Goal: Contribute content: Add original content to the website for others to see

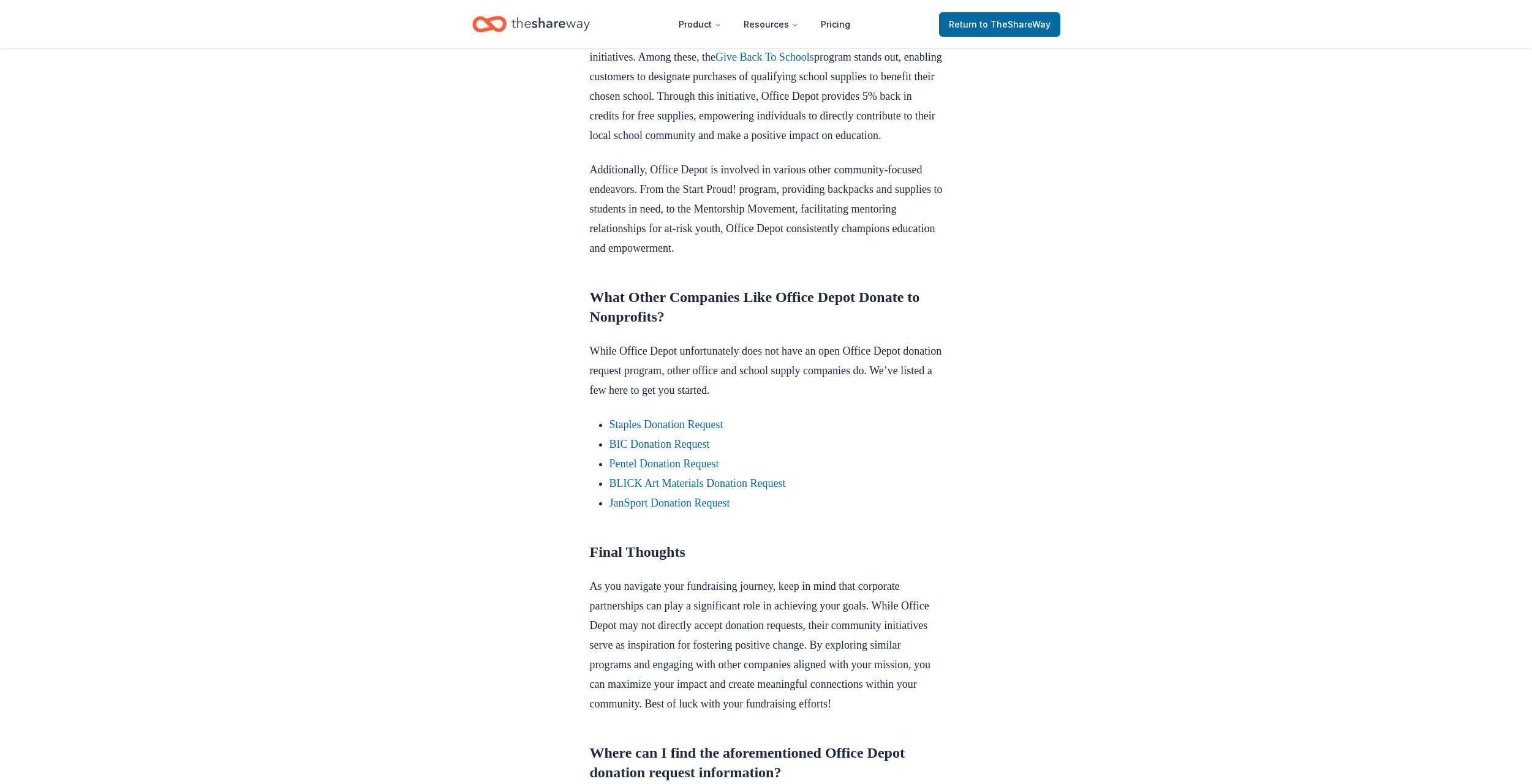
scroll to position [857, 0]
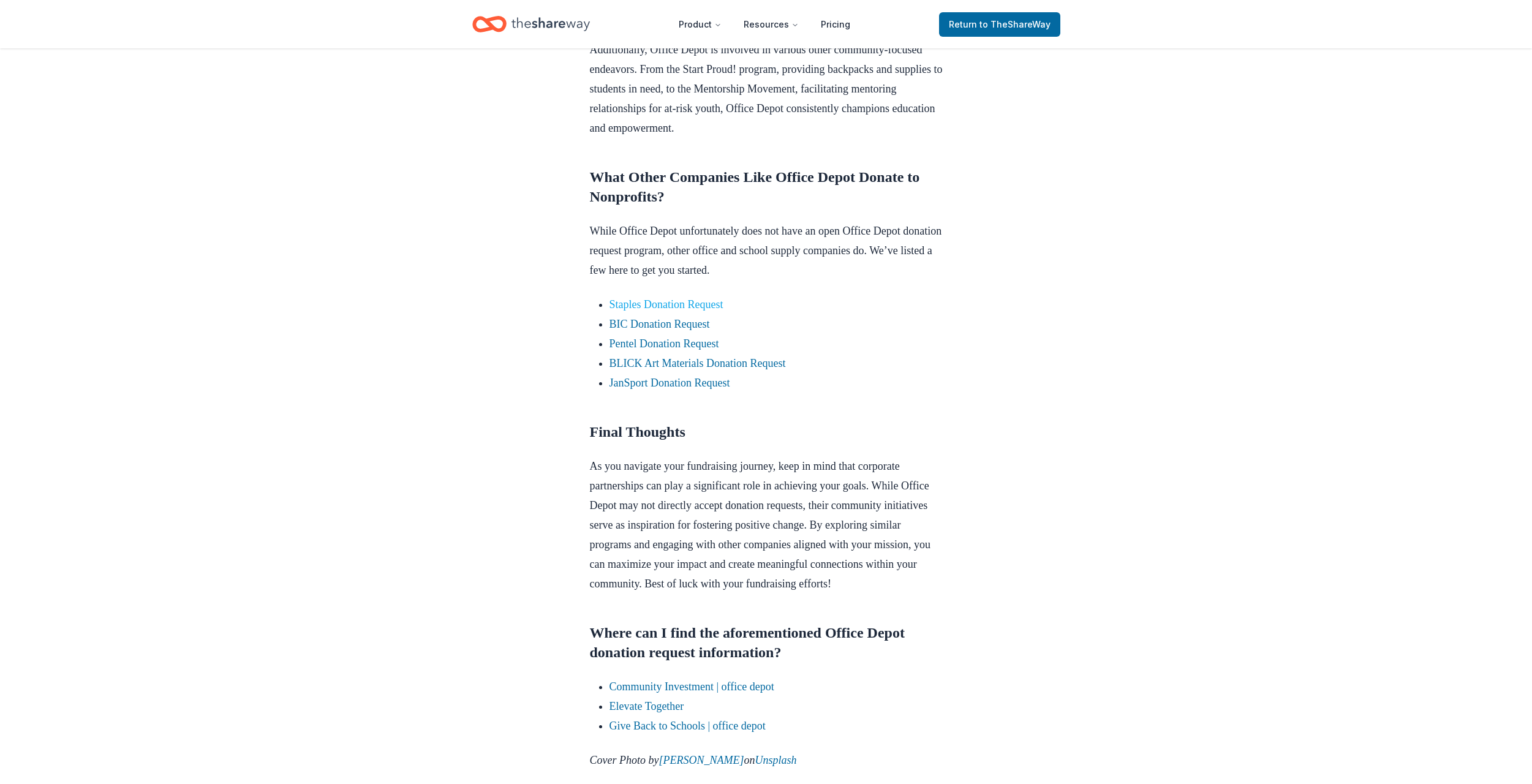
click at [671, 310] on link "Staples Donation Request" at bounding box center [666, 304] width 114 height 12
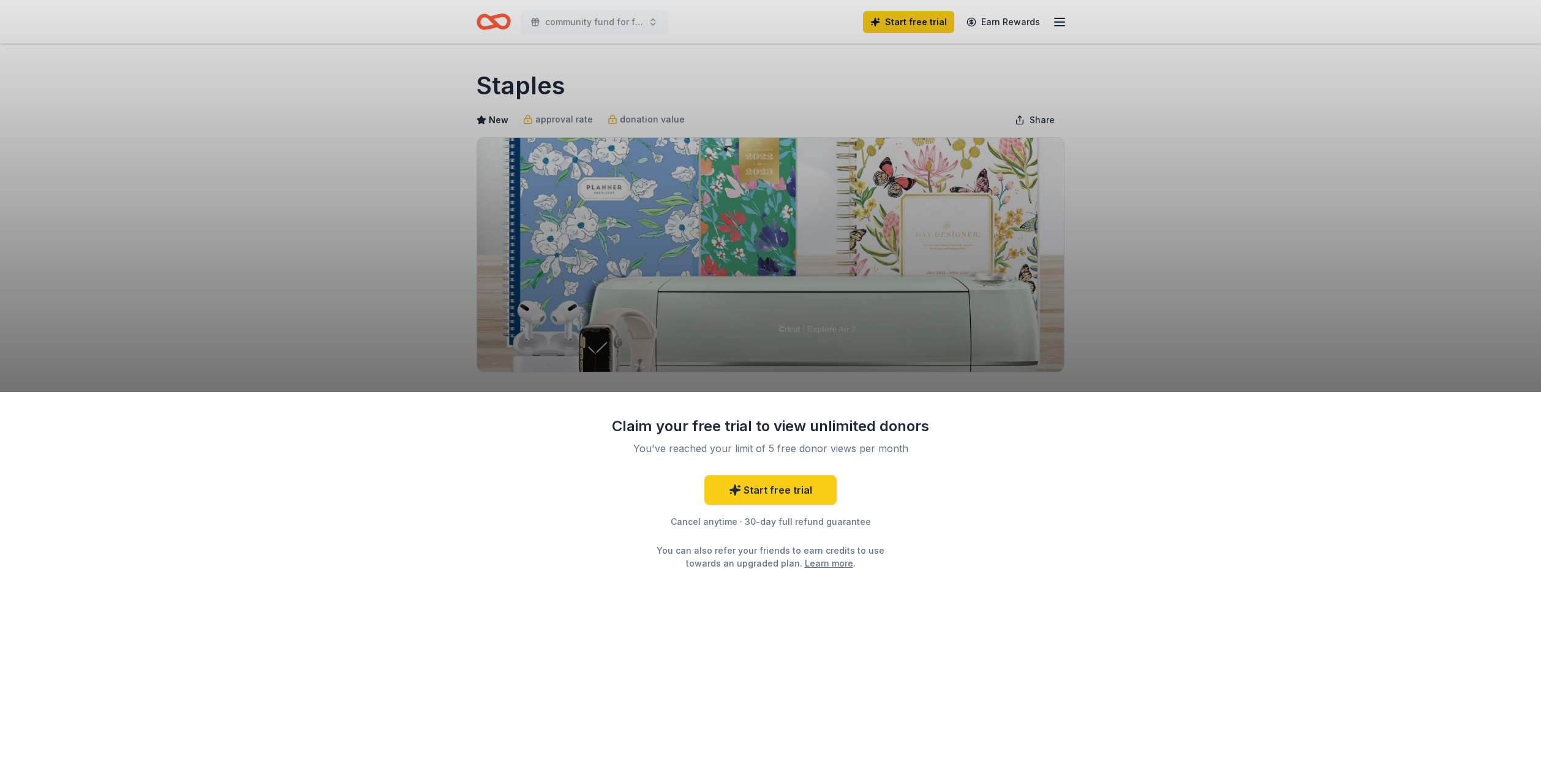
click at [1163, 327] on div "Claim your free trial to view unlimited donors You've reached your limit of 5 f…" at bounding box center [770, 392] width 1541 height 784
click at [787, 492] on link "Start free trial" at bounding box center [770, 490] width 132 height 30
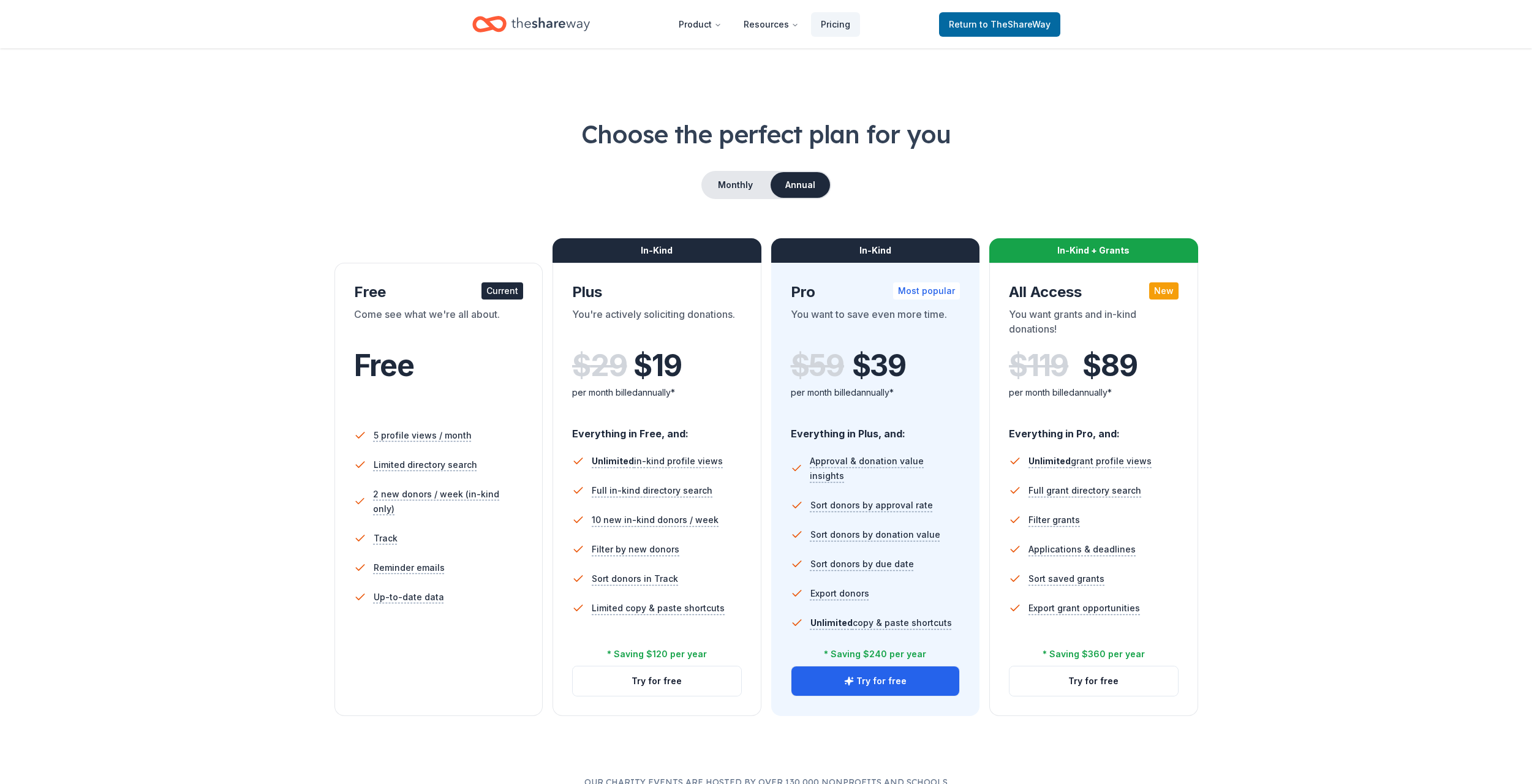
click at [420, 423] on li "5 profile views / month" at bounding box center [439, 435] width 170 height 30
click at [1017, 29] on span "to TheShareWay" at bounding box center [1014, 24] width 71 height 10
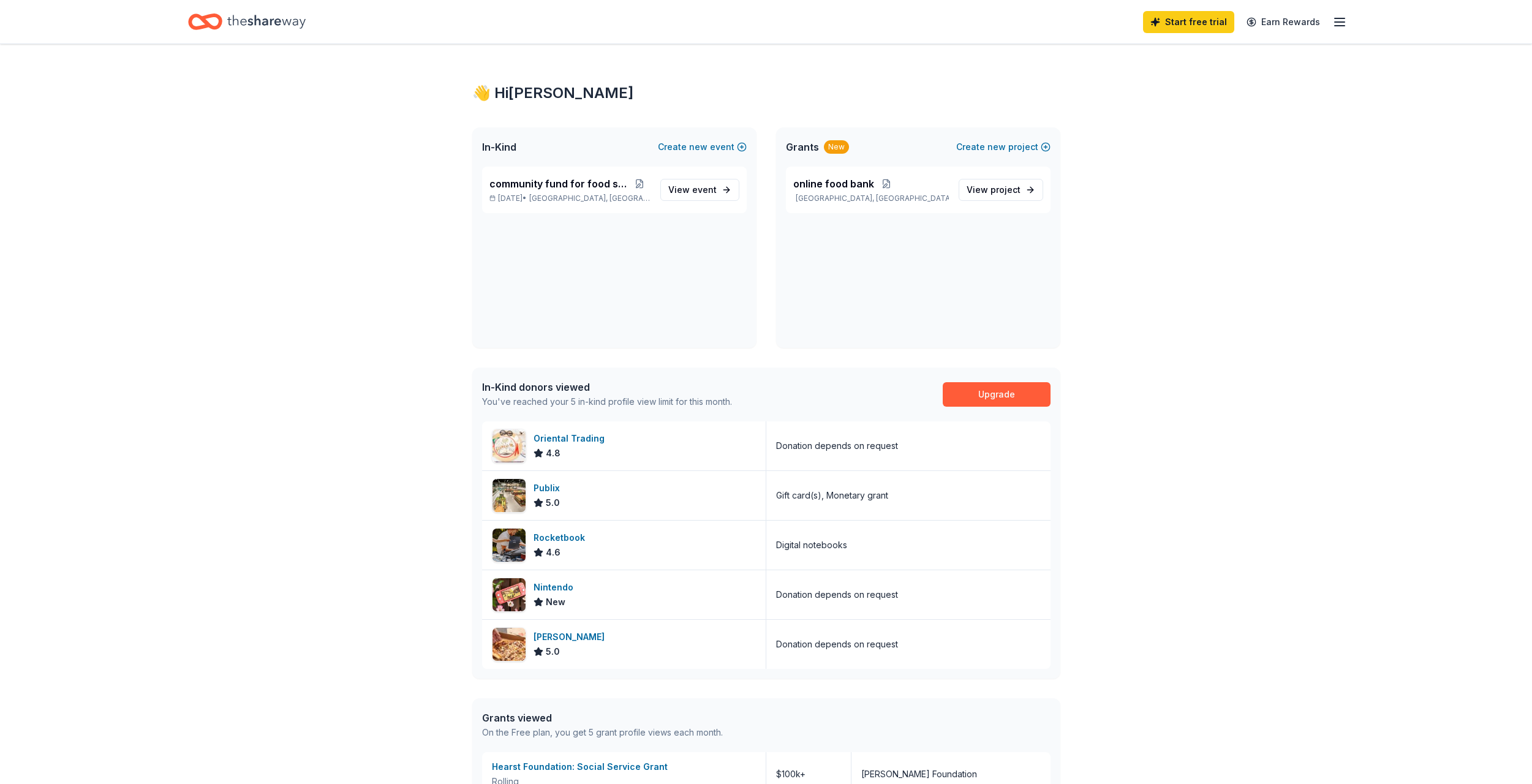
click at [263, 27] on icon "Home" at bounding box center [266, 22] width 78 height 25
click at [586, 439] on div "Oriental Trading" at bounding box center [571, 439] width 76 height 15
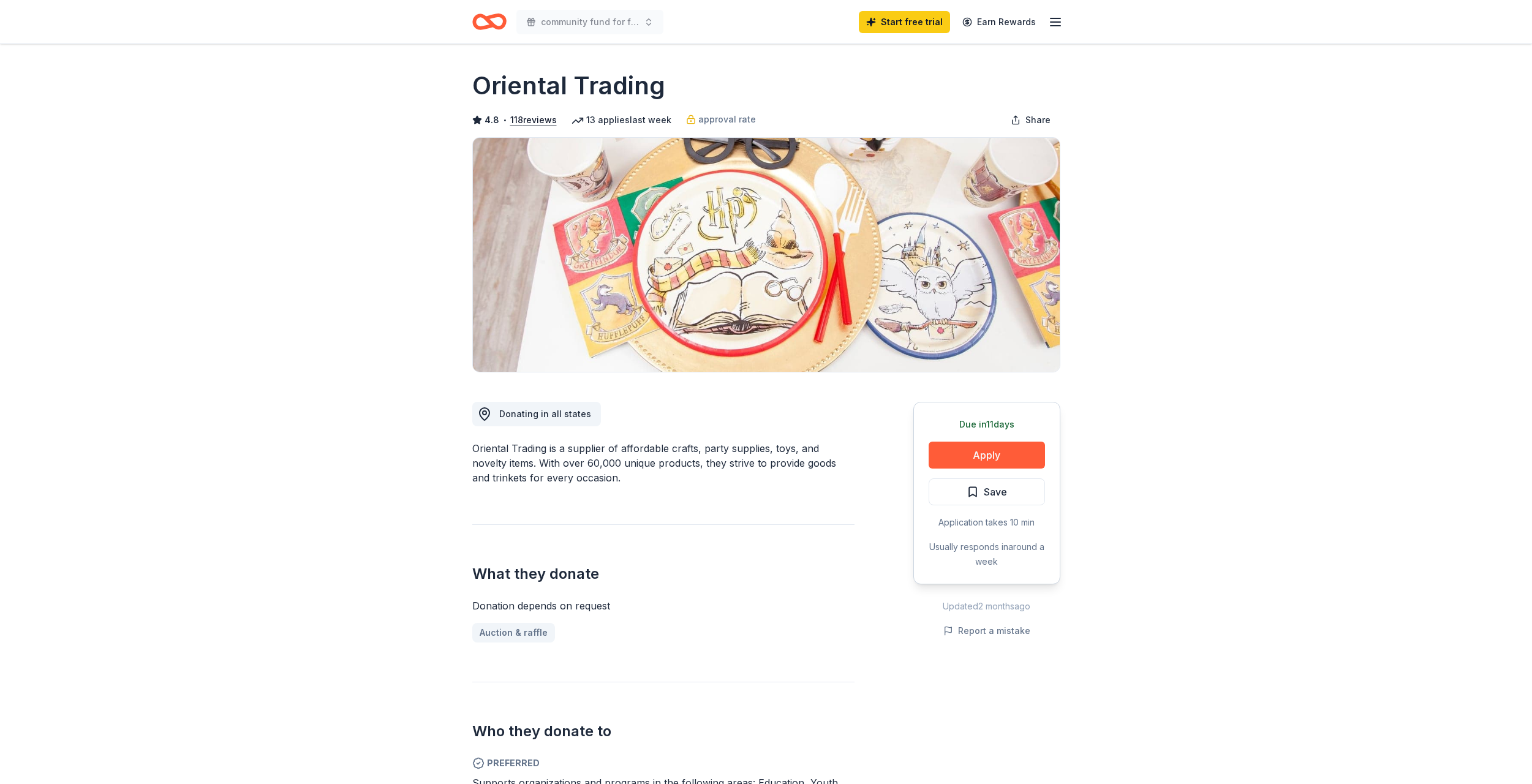
click at [484, 15] on icon "Home" at bounding box center [489, 22] width 35 height 29
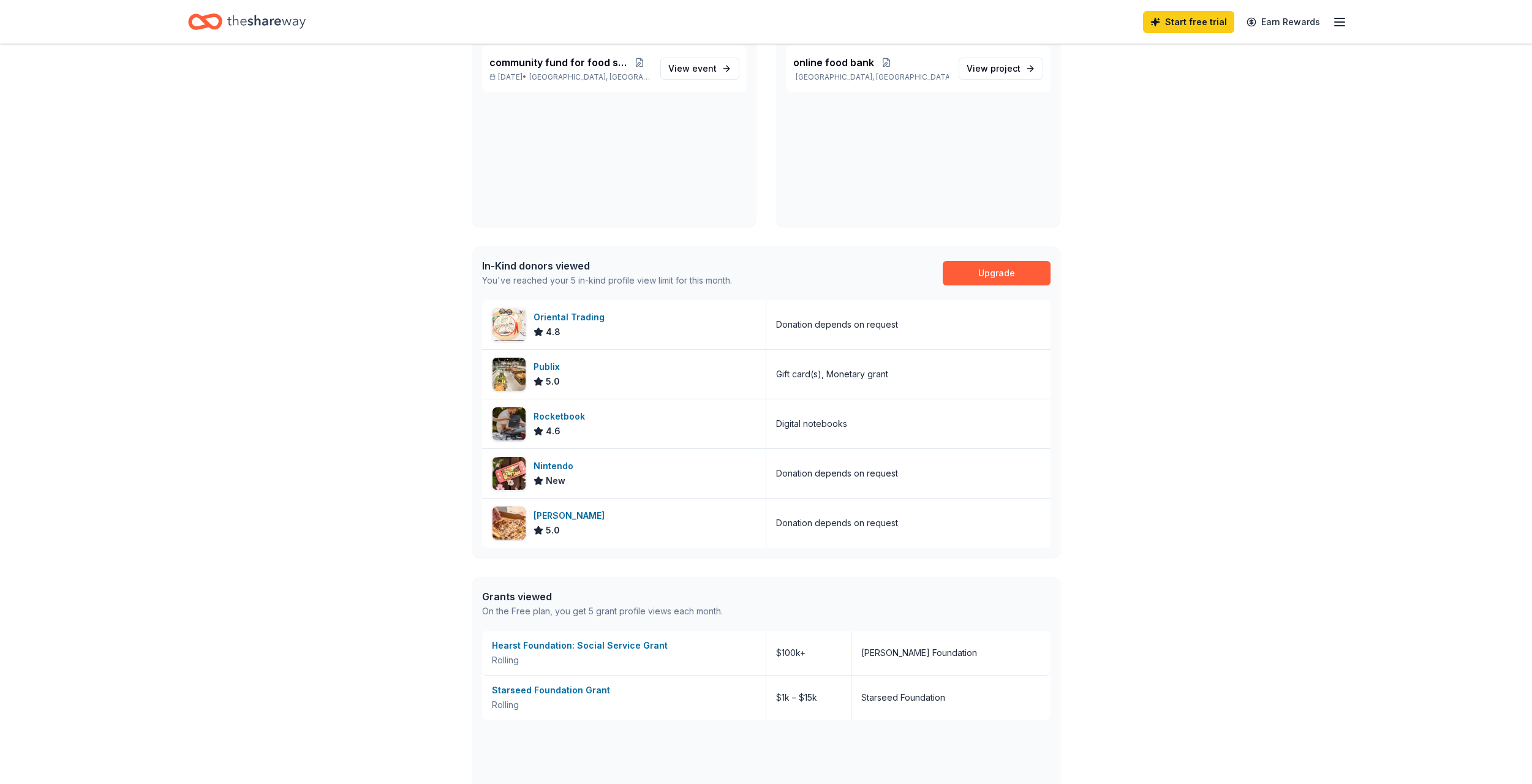
scroll to position [123, 0]
click at [559, 466] on div "Nintendo" at bounding box center [556, 465] width 44 height 15
click at [540, 363] on div "Publix" at bounding box center [549, 366] width 31 height 15
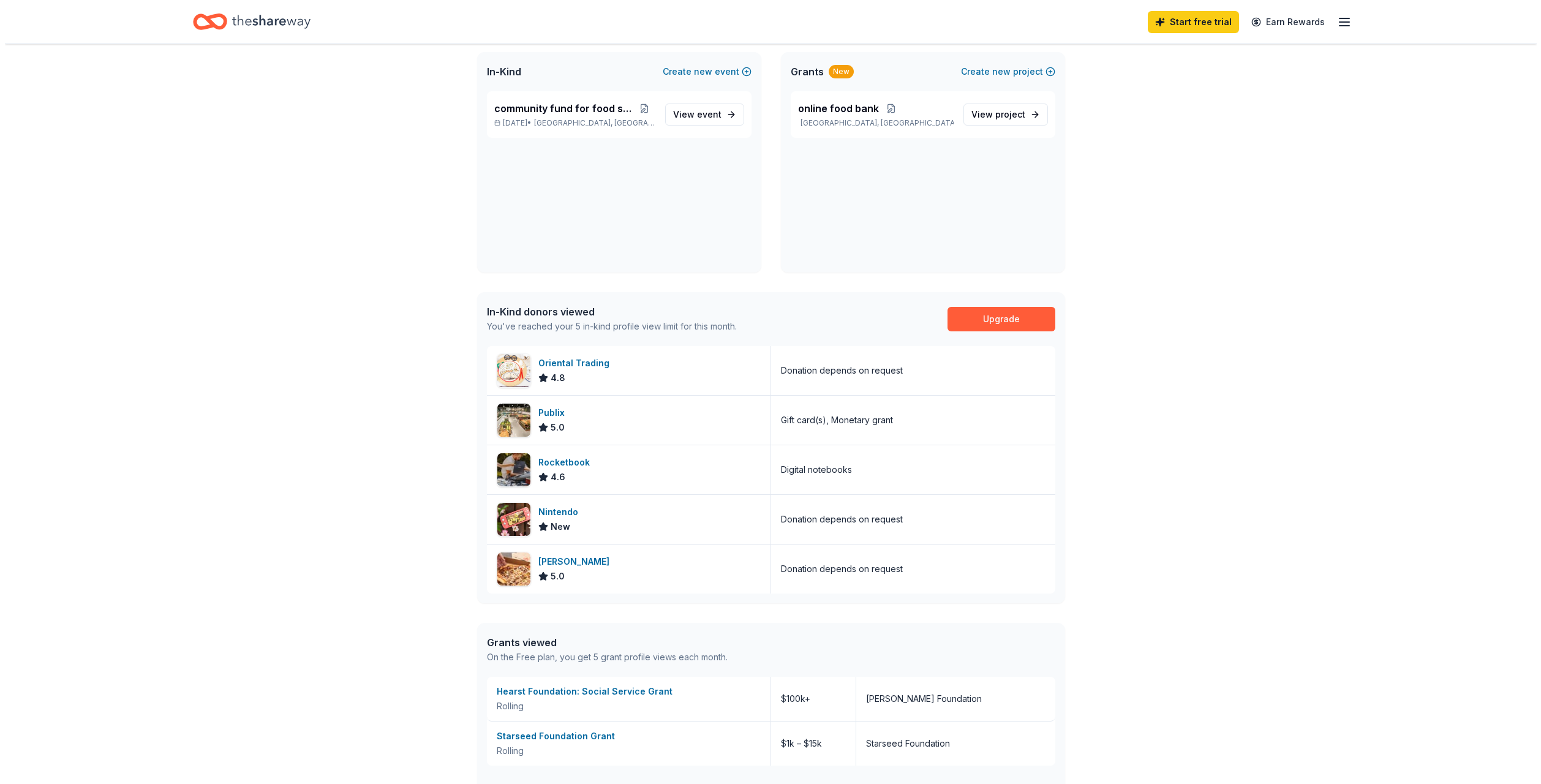
scroll to position [0, 0]
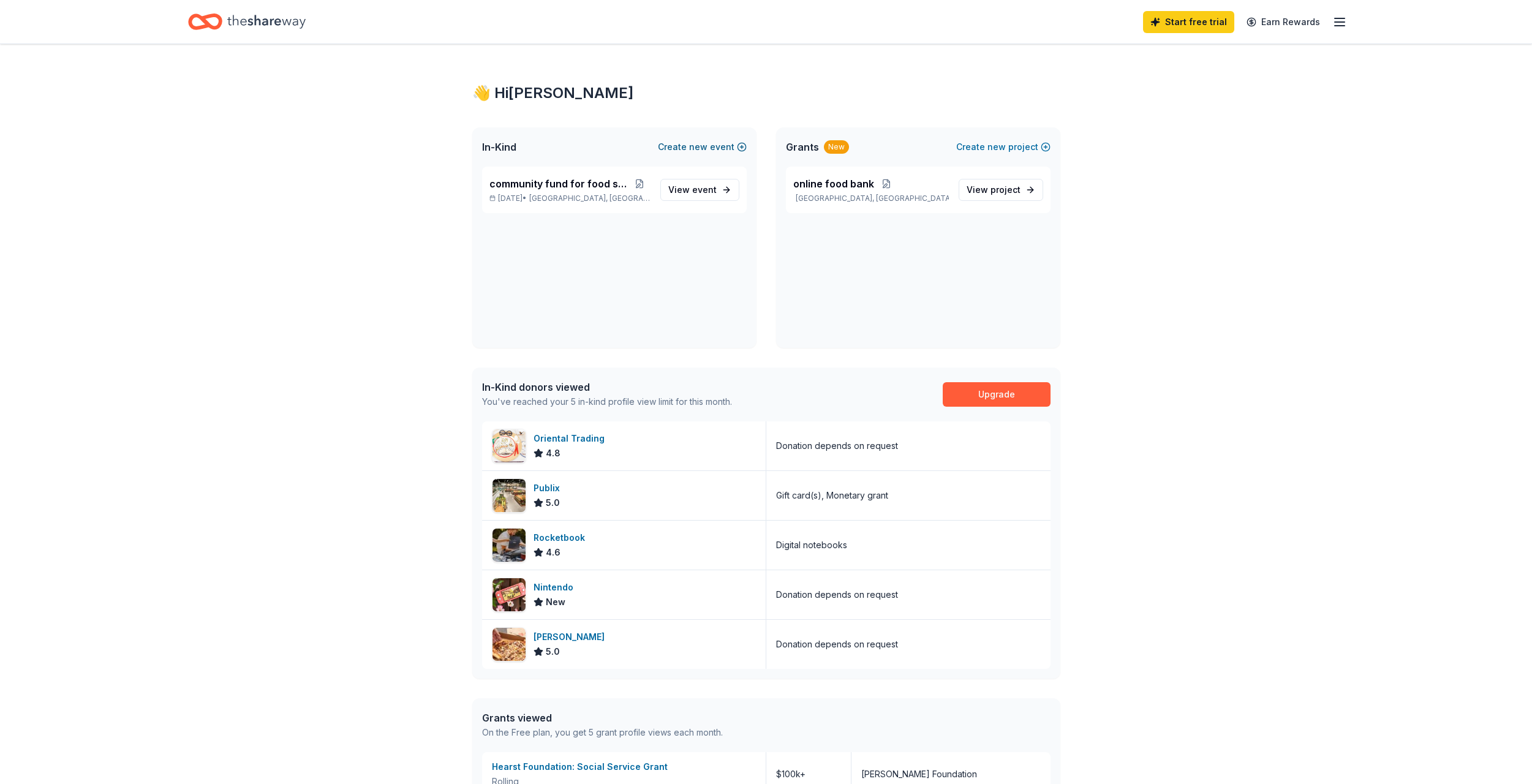
click at [693, 150] on span "new" at bounding box center [698, 147] width 19 height 15
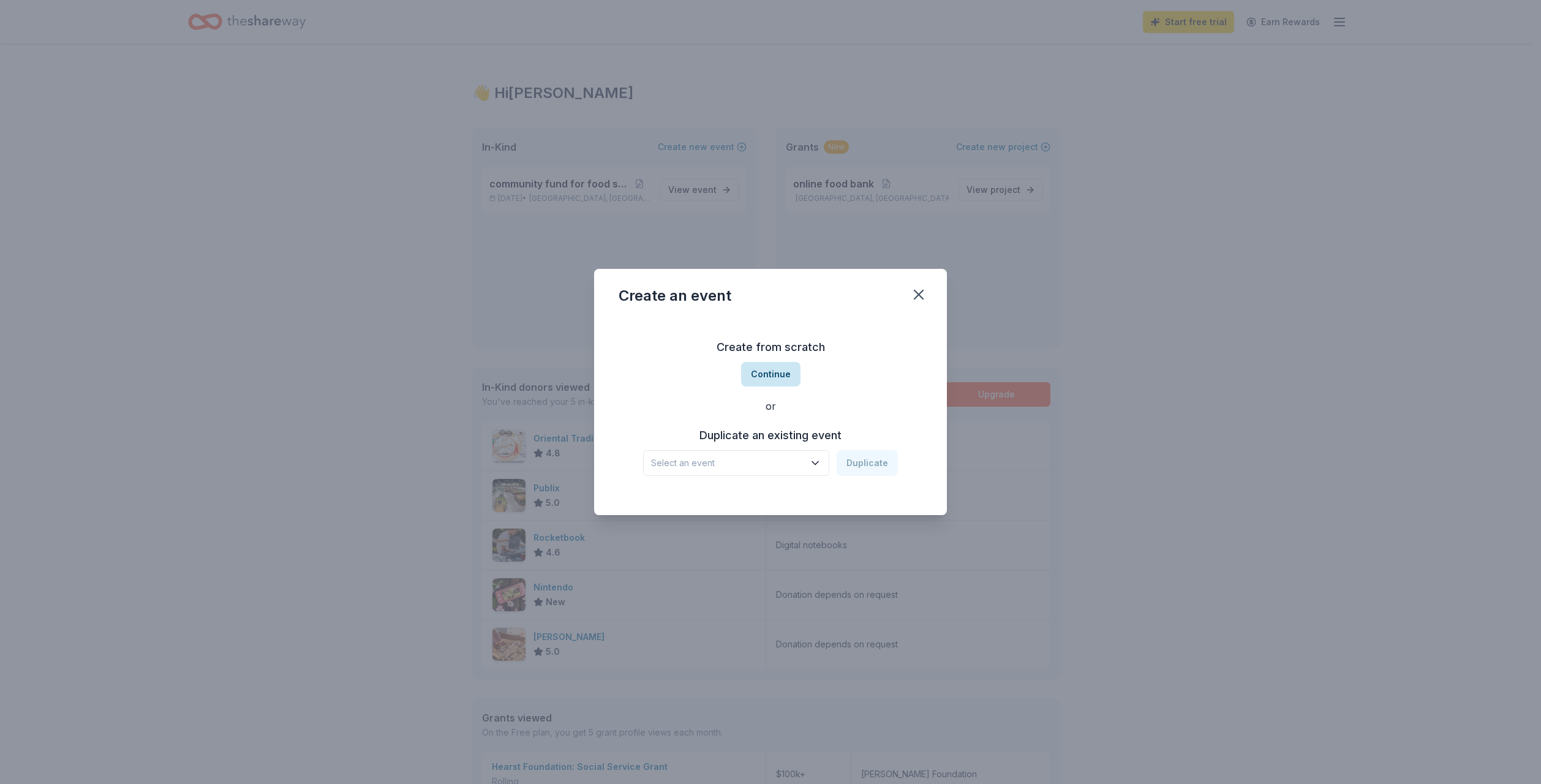
click at [790, 370] on button "Continue" at bounding box center [770, 374] width 59 height 25
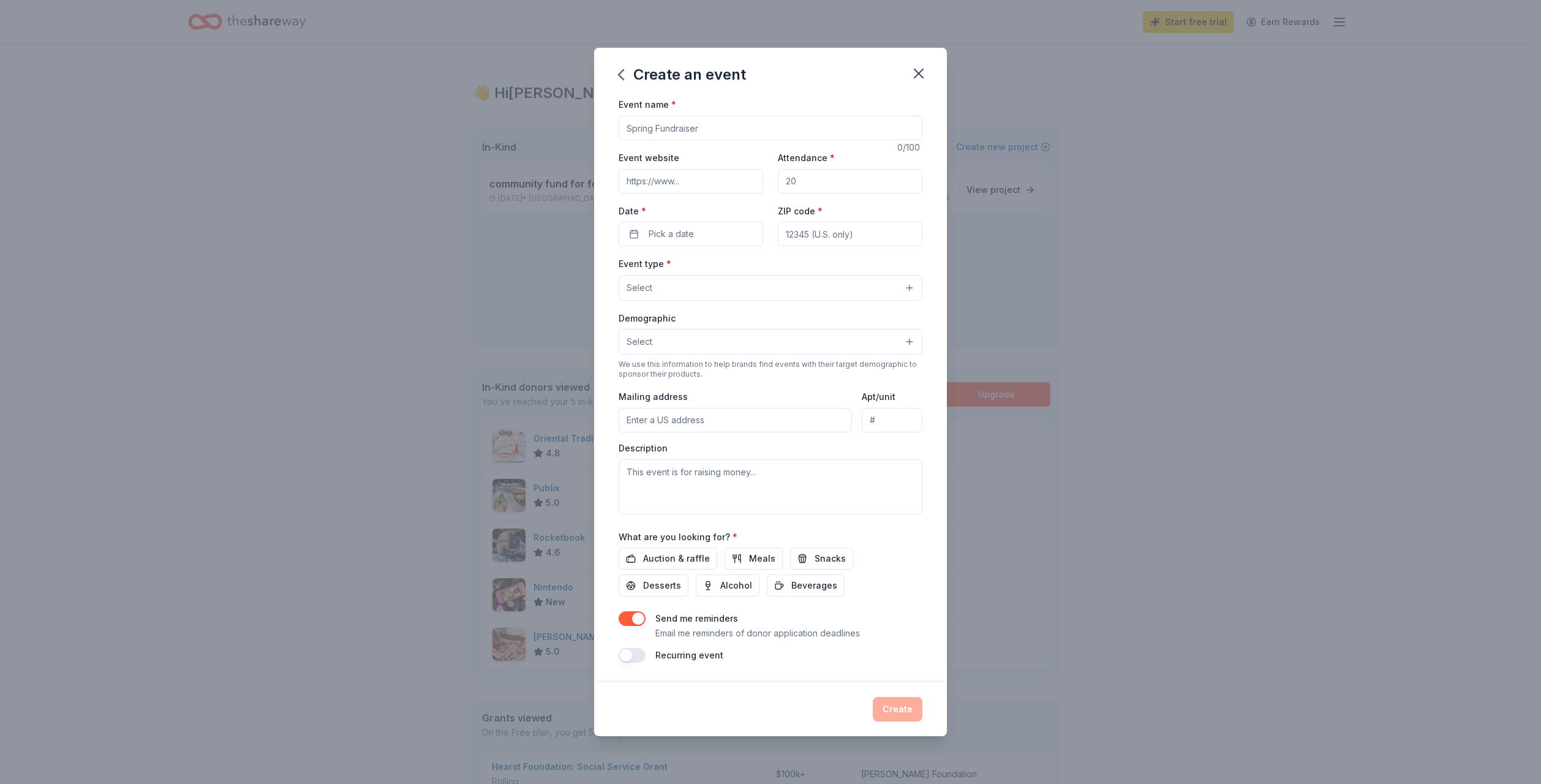
click at [711, 120] on input "Event name *" at bounding box center [770, 128] width 304 height 25
type input "wood for Navajo nation"
click at [695, 183] on input "Event website" at bounding box center [691, 181] width 144 height 25
type input "rainbowpeoplesnetwork.com"
click at [887, 182] on input "Attendance *" at bounding box center [850, 181] width 144 height 25
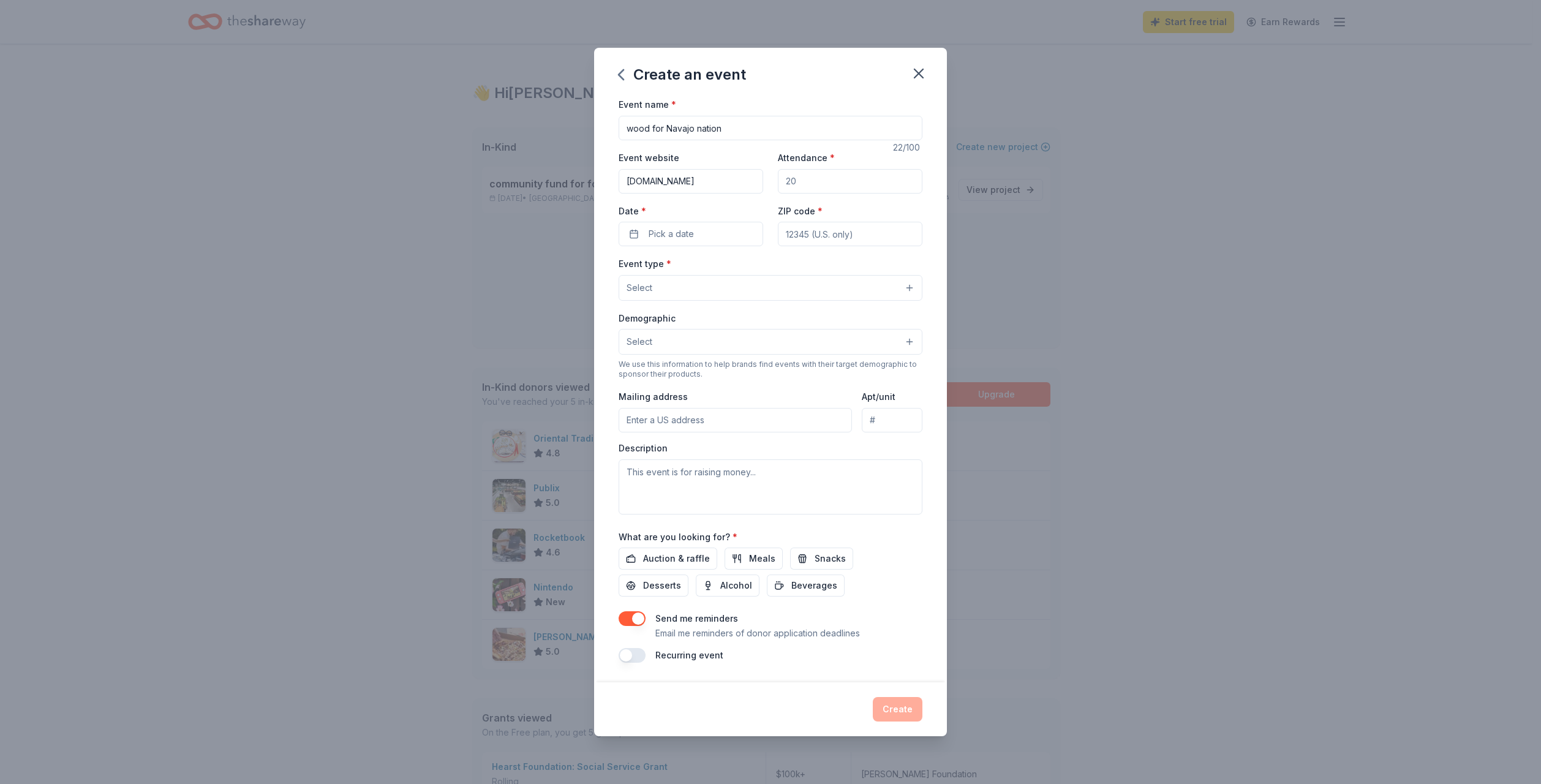
type input "150"
click at [712, 234] on button "Pick a date" at bounding box center [691, 234] width 144 height 25
click at [750, 264] on button "Go to next month" at bounding box center [754, 266] width 17 height 17
click at [754, 343] on button "13" at bounding box center [754, 339] width 22 height 22
click at [913, 262] on div "Event name * wood for Navajo nation 22 /100 Event website rainbowpeoplesnetwork…" at bounding box center [770, 389] width 353 height 585
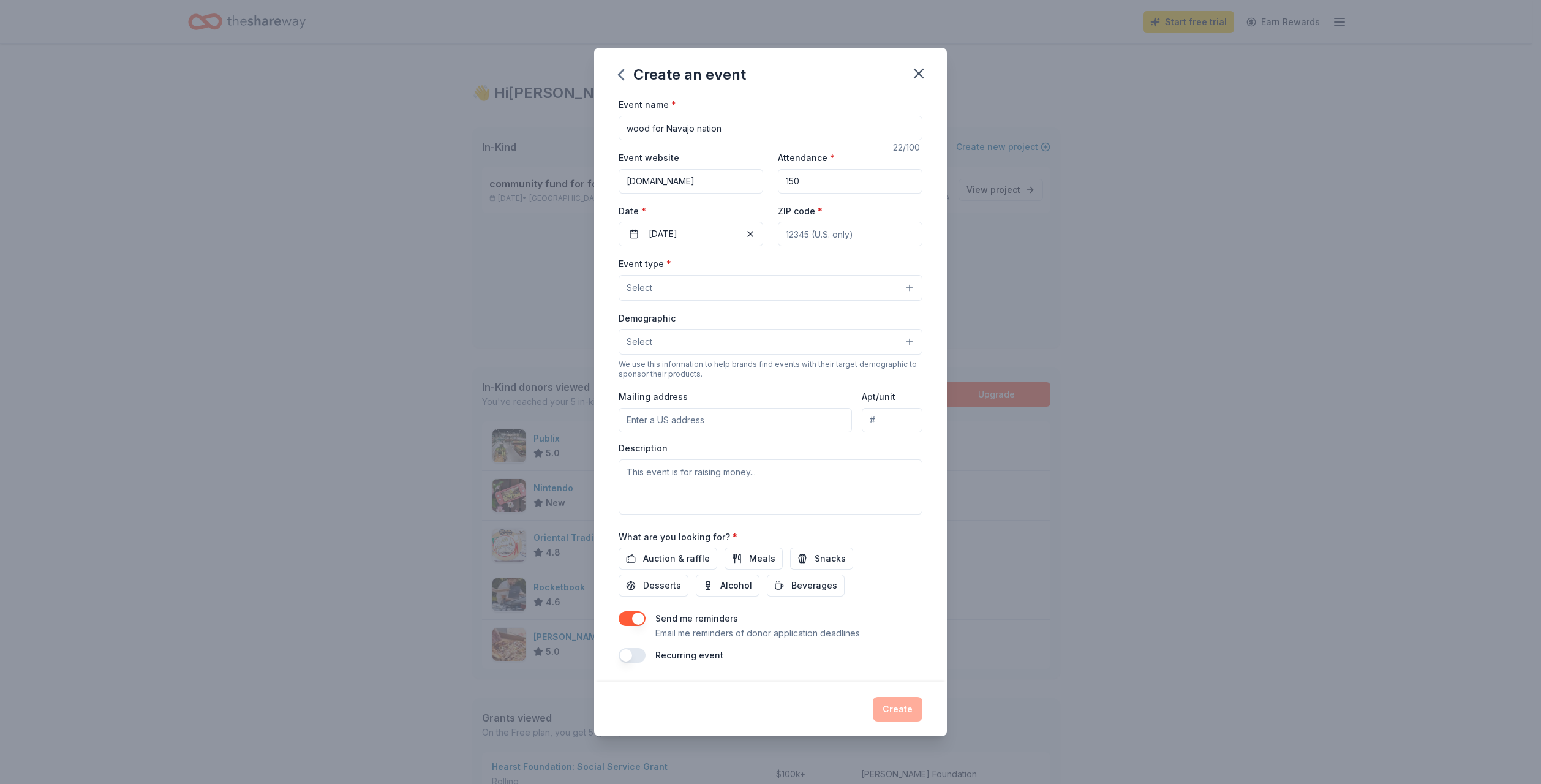
click at [824, 226] on input "ZIP code *" at bounding box center [850, 234] width 144 height 25
type input "37219"
type input "501 UNION ST STE 545 PMB 548932"
click at [860, 287] on button "Select" at bounding box center [770, 288] width 304 height 26
click at [830, 326] on span "Fundraiser" at bounding box center [770, 319] width 283 height 16
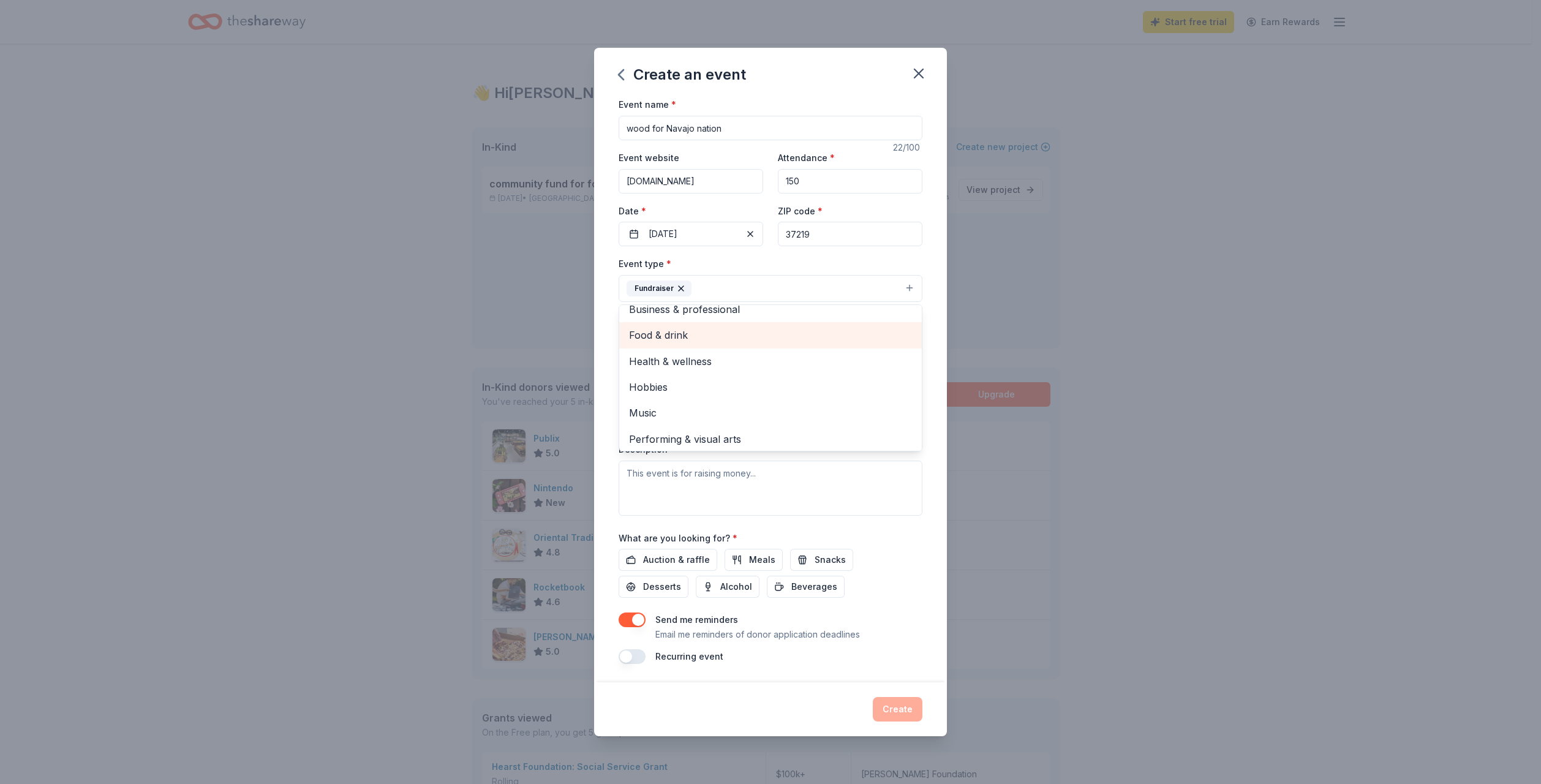
scroll to position [15, 0]
click at [926, 257] on div "Event name * wood for Navajo nation 22 /100 Event website rainbowpeoplesnetwork…" at bounding box center [770, 389] width 353 height 585
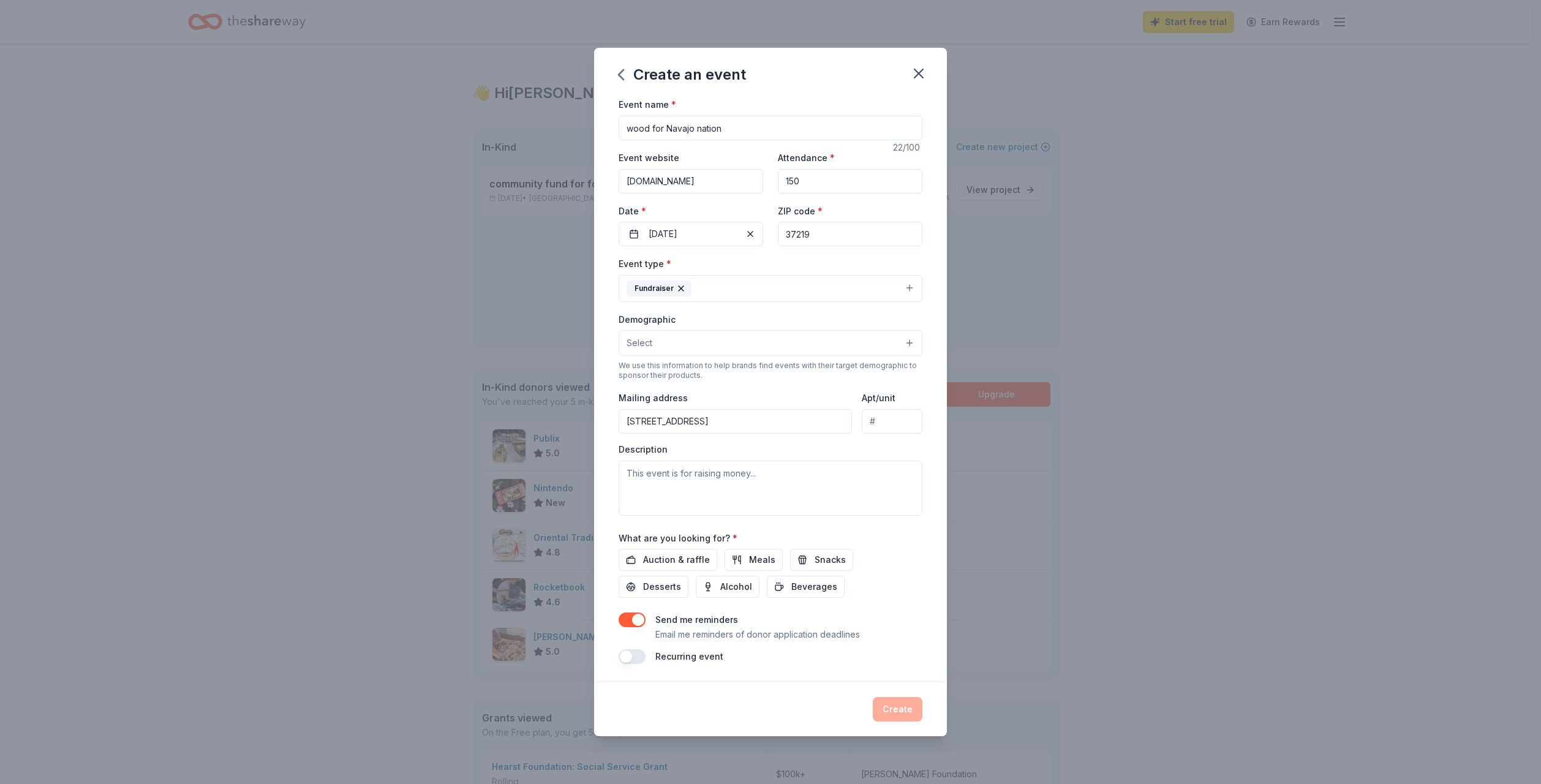
click at [856, 345] on button "Select" at bounding box center [770, 343] width 304 height 26
click at [825, 365] on div "All genders" at bounding box center [770, 374] width 302 height 26
click at [930, 344] on div "Event name * wood for Navajo nation 22 /100 Event website rainbowpeoplesnetwork…" at bounding box center [770, 389] width 353 height 585
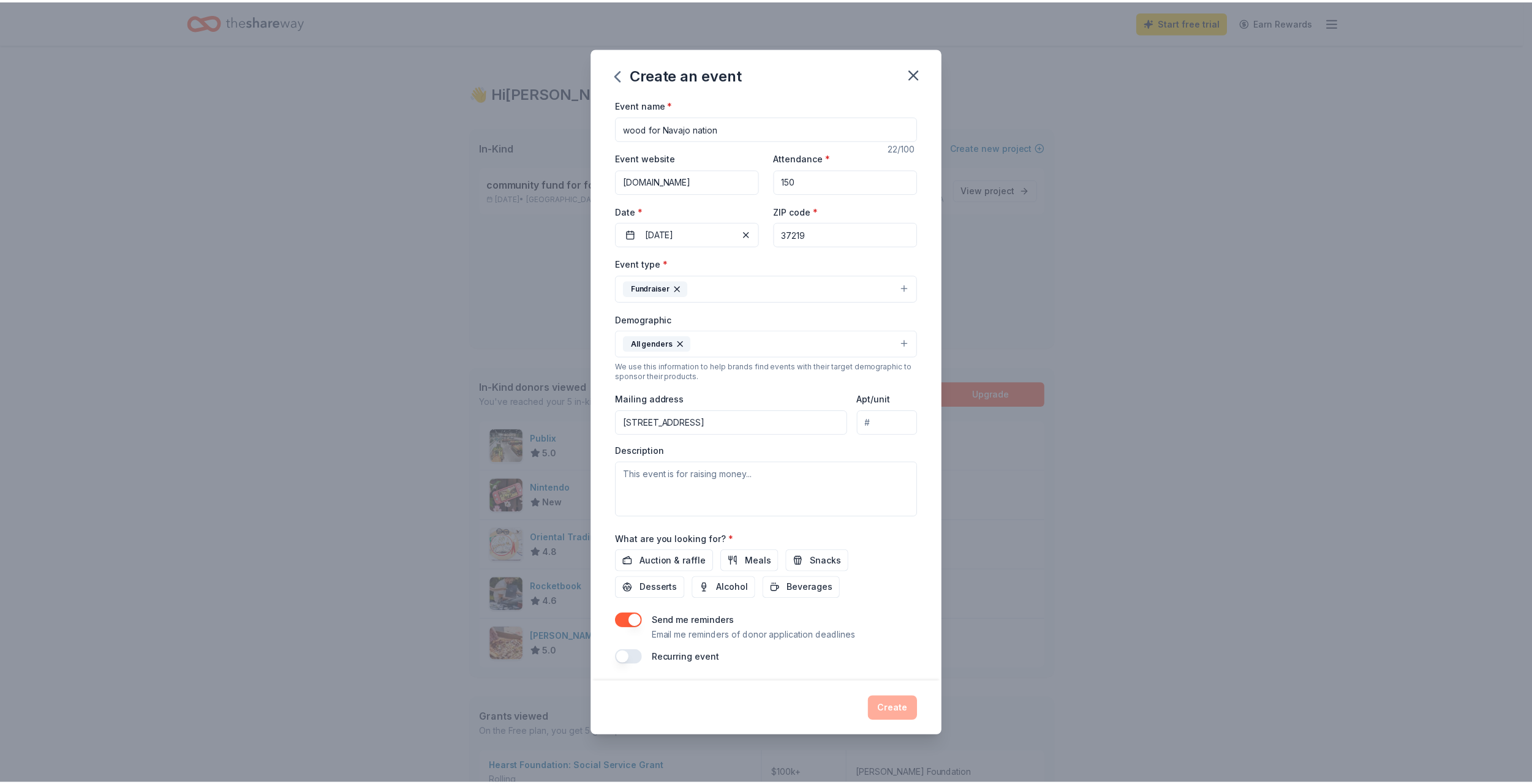
scroll to position [2, 0]
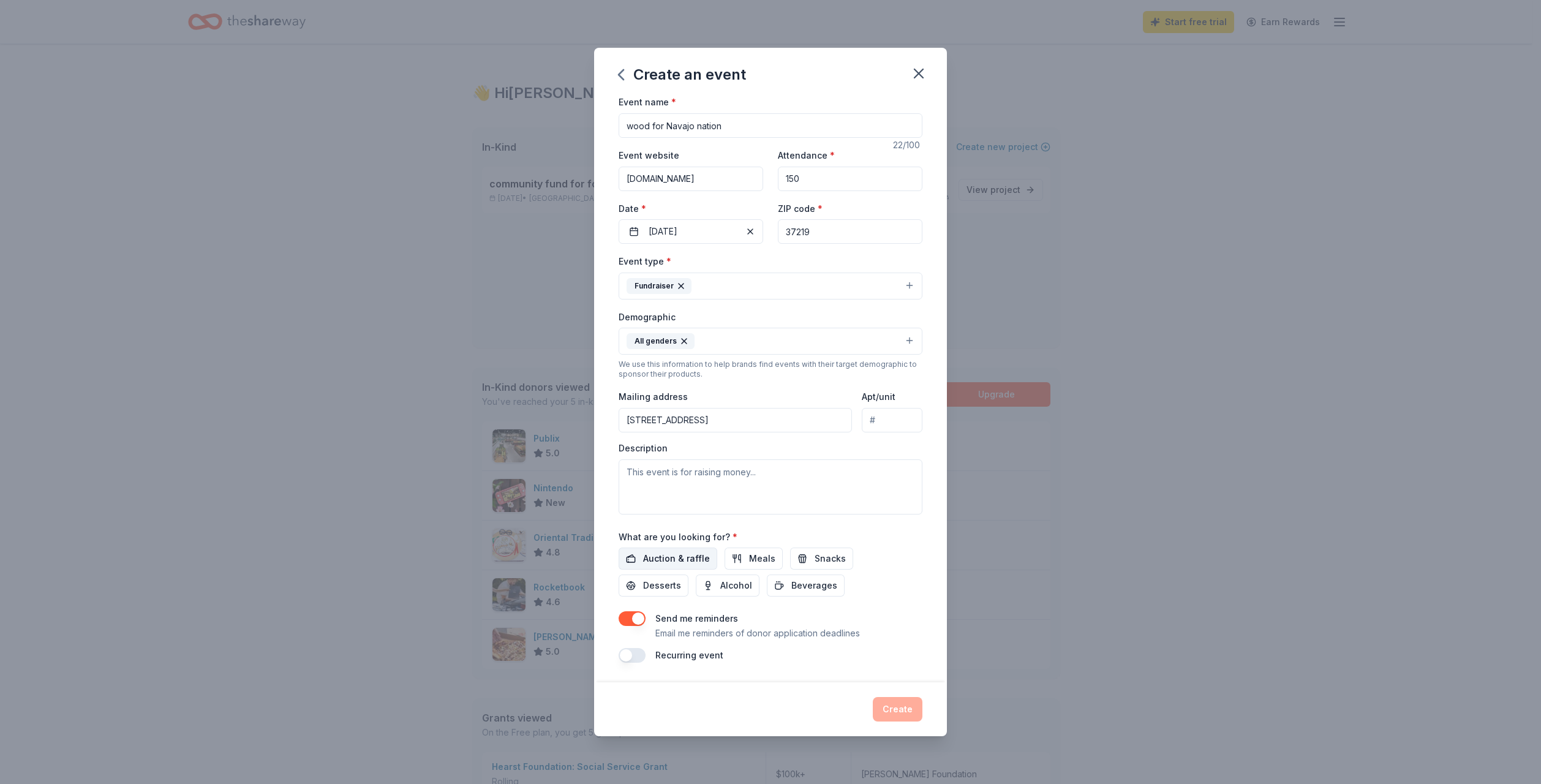
click at [669, 563] on span "Auction & raffle" at bounding box center [676, 558] width 67 height 15
click at [899, 711] on button "Create" at bounding box center [898, 709] width 49 height 25
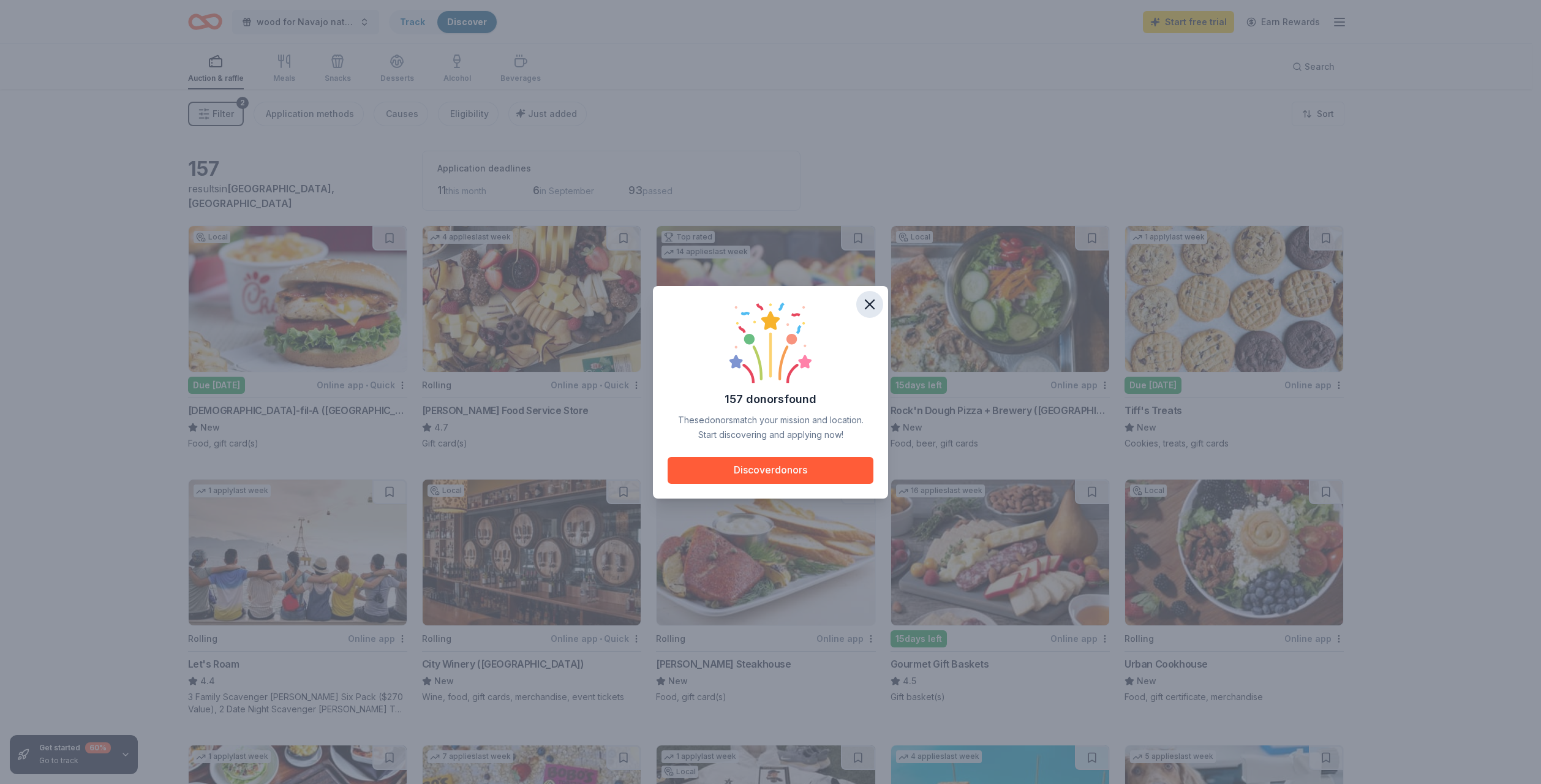
click at [862, 302] on icon "button" at bounding box center [870, 304] width 17 height 17
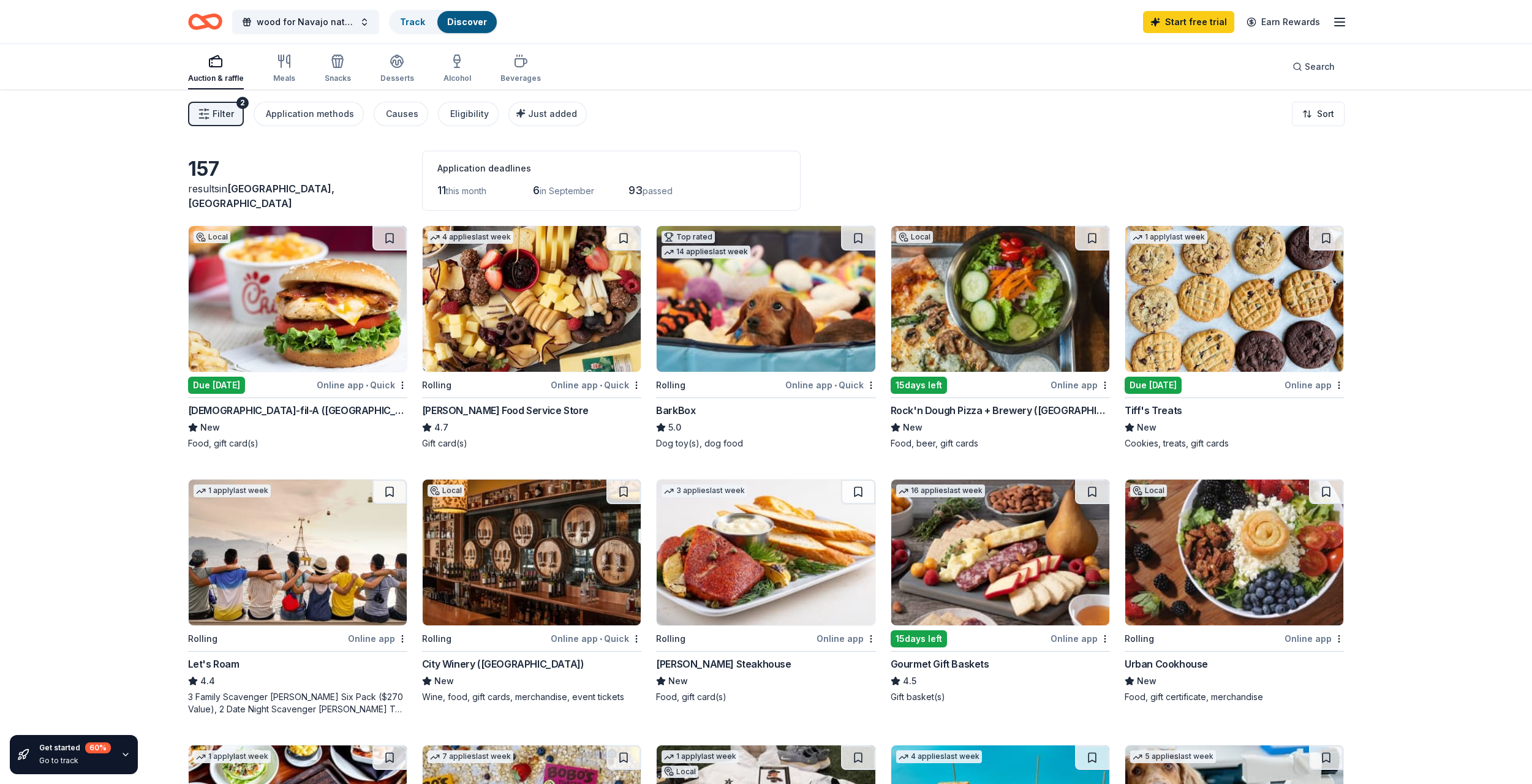
click at [230, 119] on span "Filter" at bounding box center [223, 114] width 22 height 15
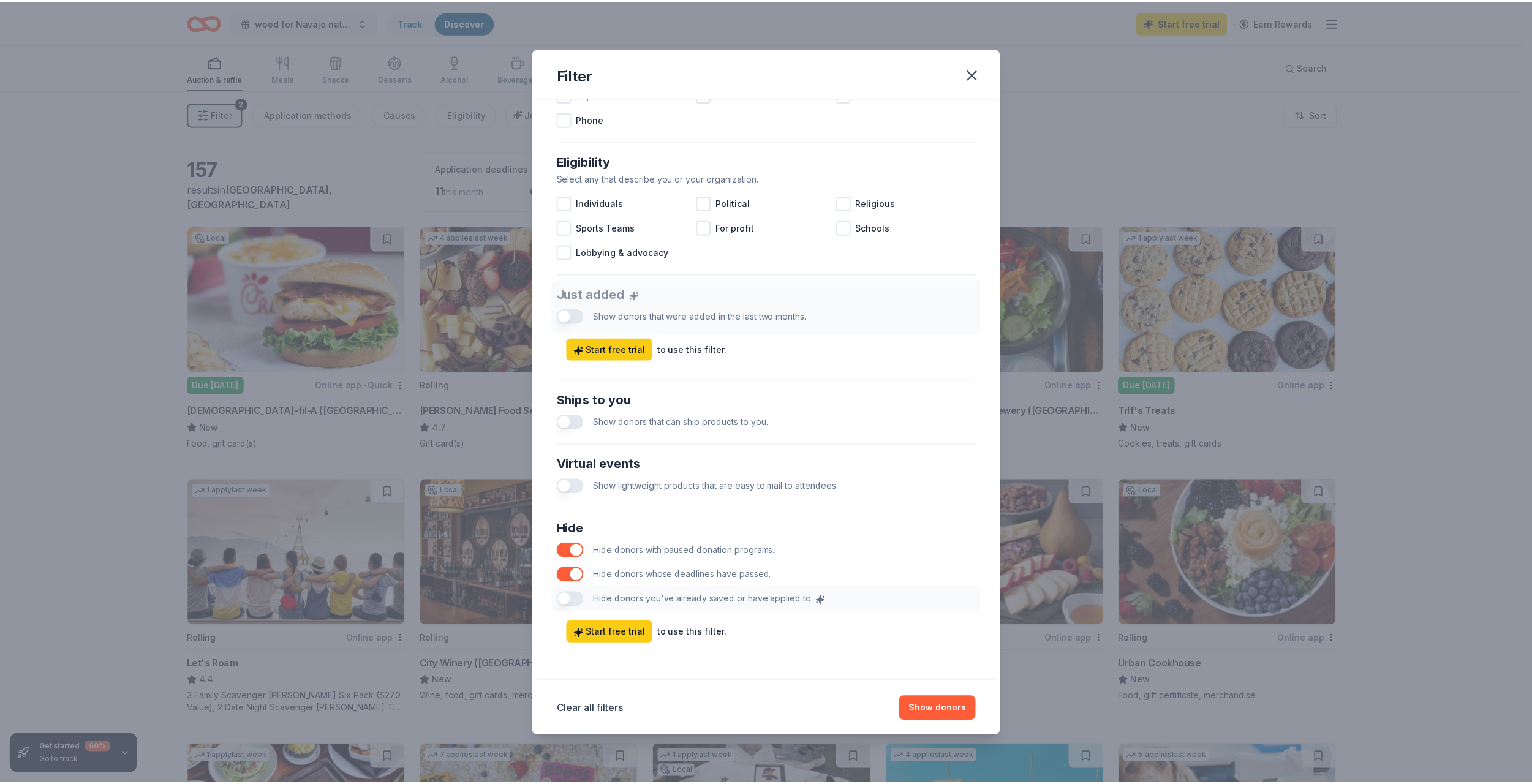
scroll to position [305, 0]
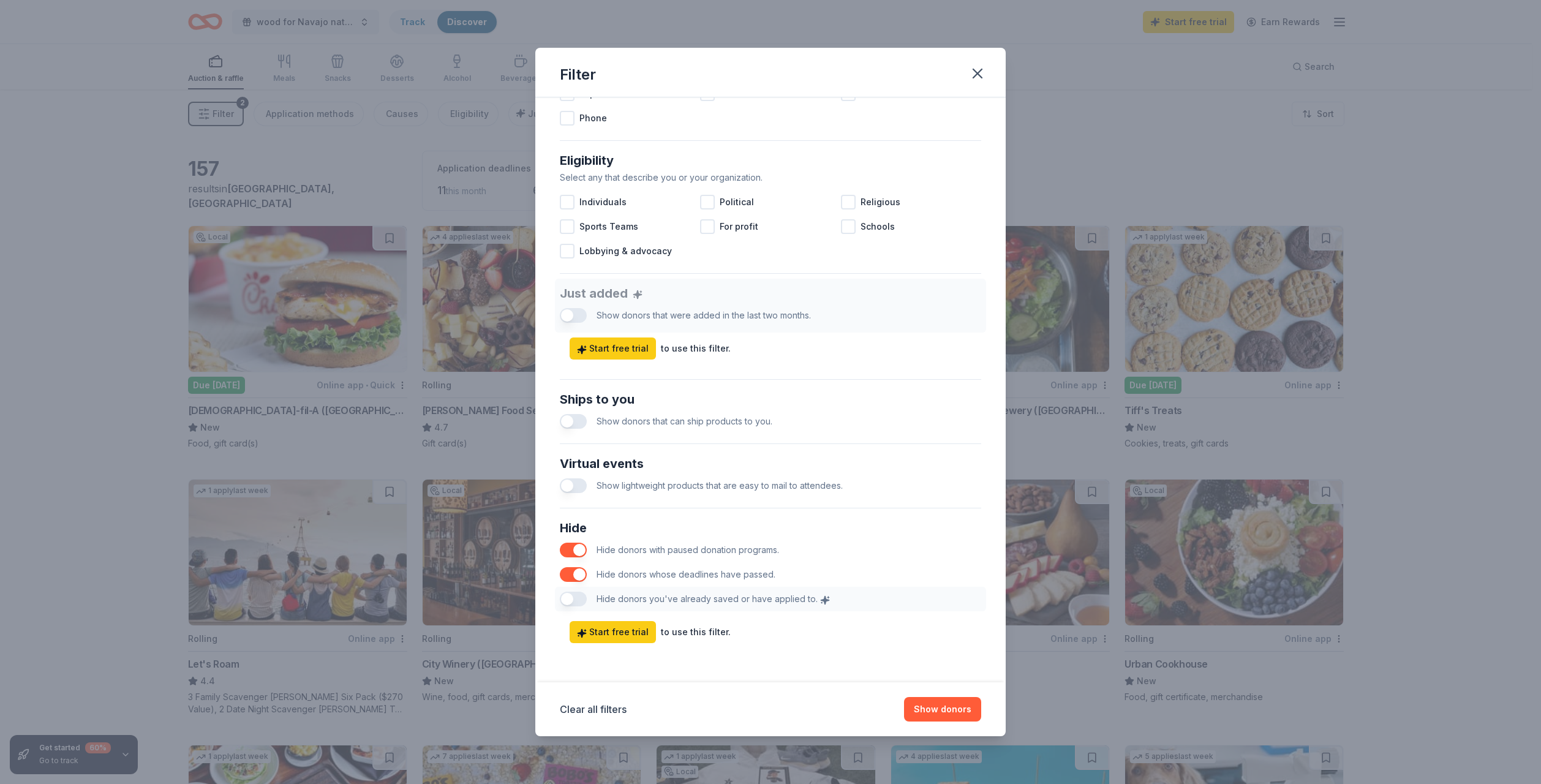
click at [580, 426] on button "button" at bounding box center [573, 421] width 27 height 15
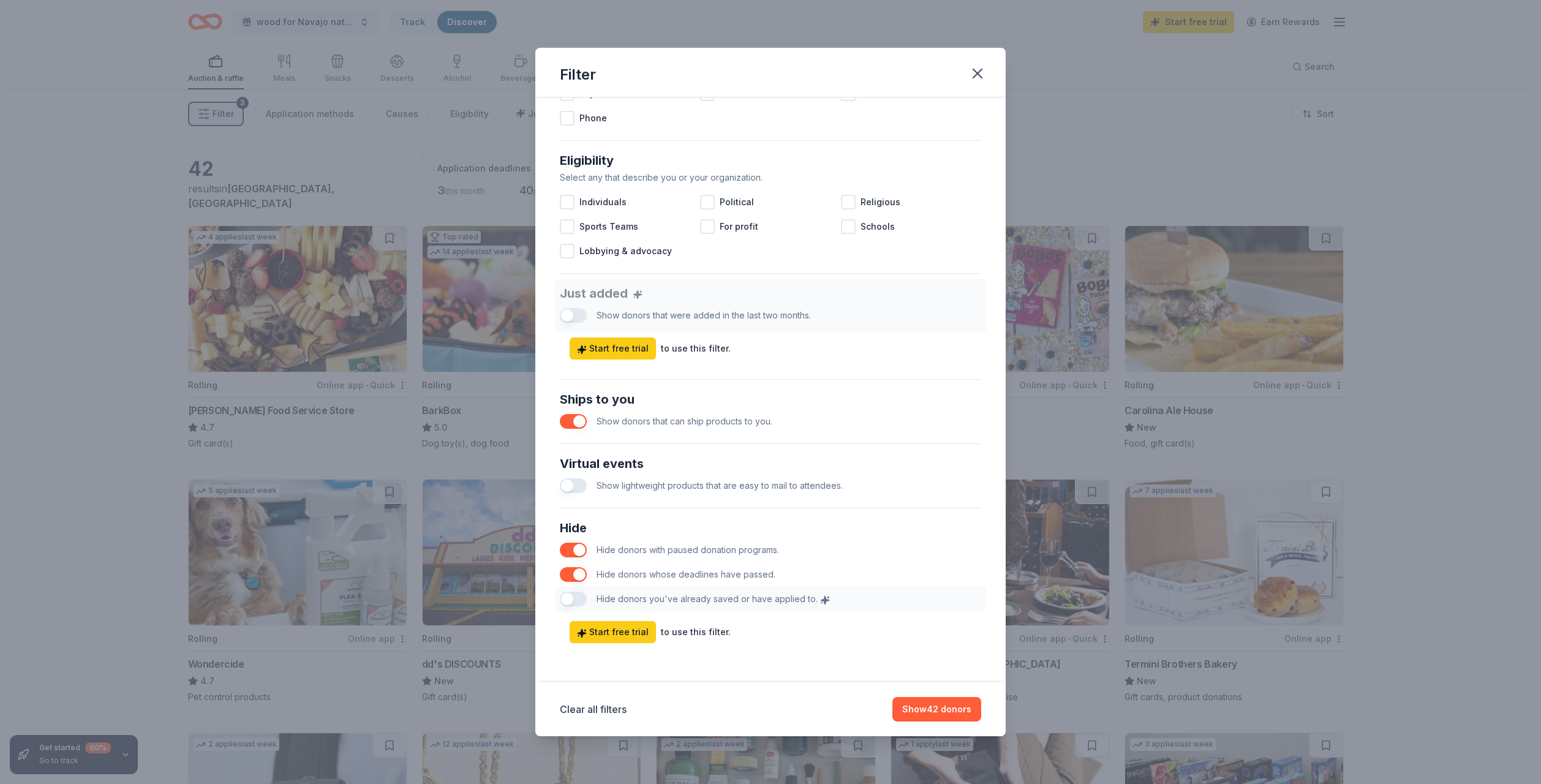
click at [576, 488] on button "button" at bounding box center [573, 485] width 27 height 15
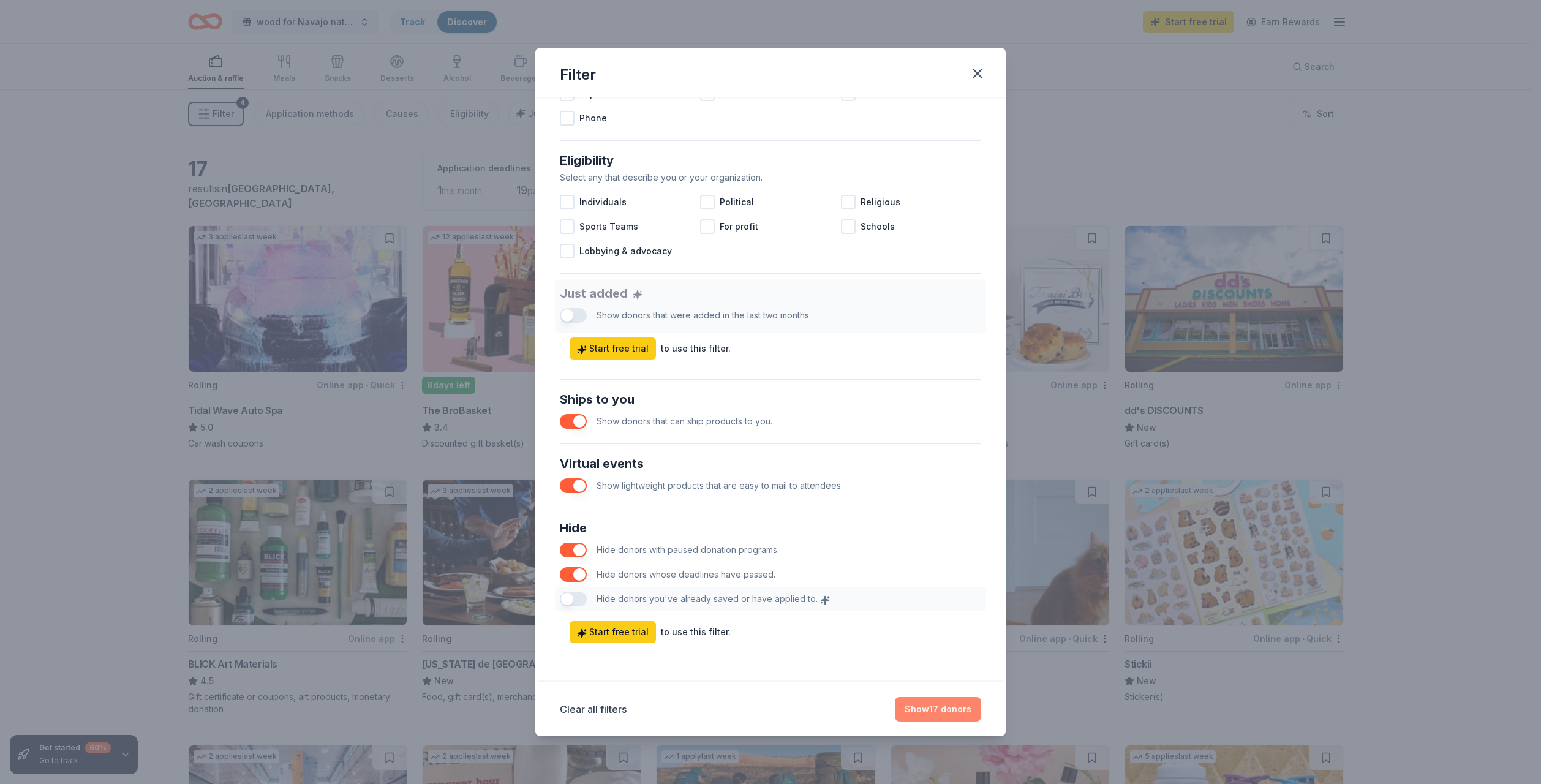
click at [942, 712] on button "Show 17 donors" at bounding box center [938, 709] width 86 height 25
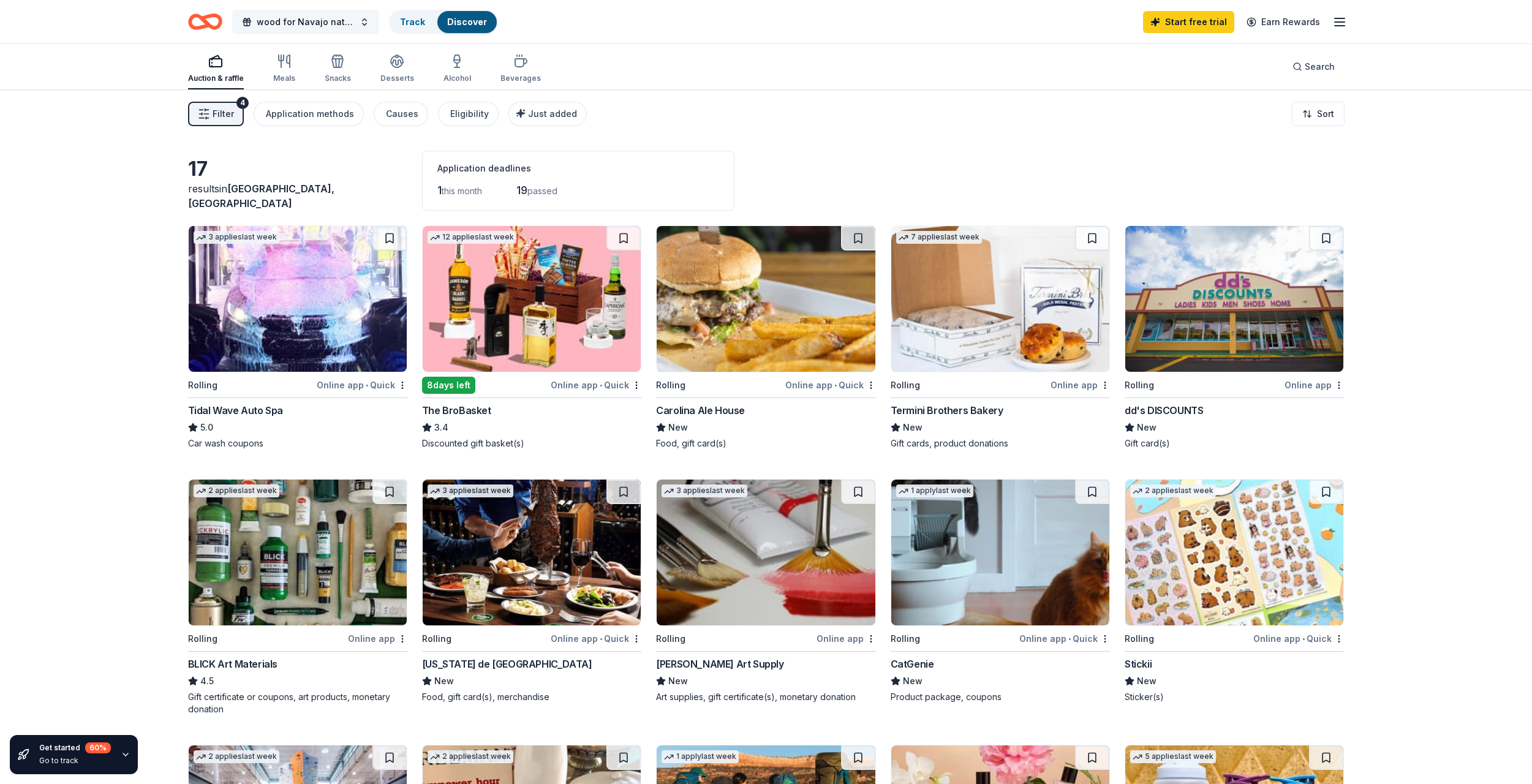
click at [313, 20] on span "wood for Navajo nation" at bounding box center [305, 22] width 98 height 15
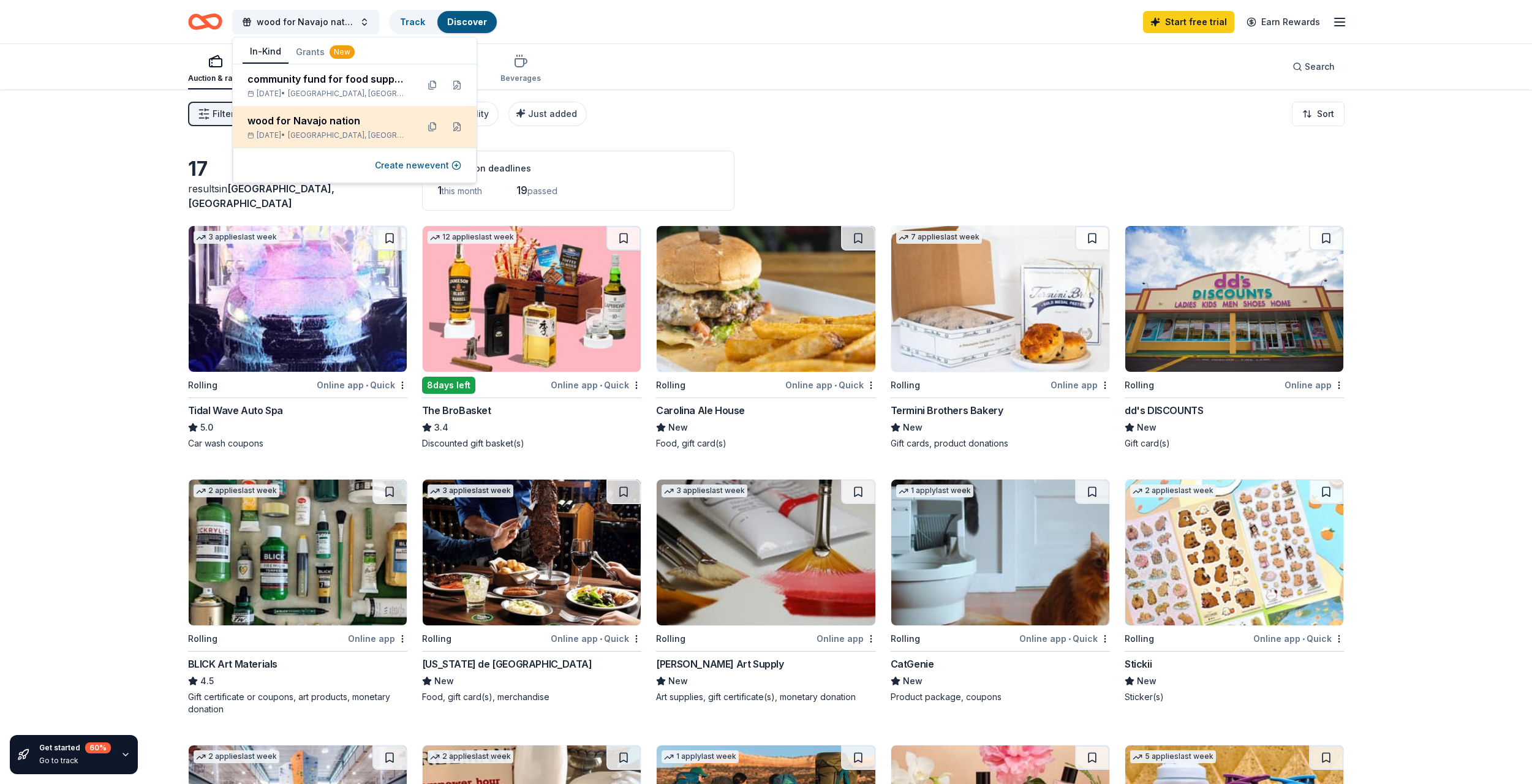
click at [317, 125] on div "wood for Navajo nation" at bounding box center [328, 121] width 160 height 15
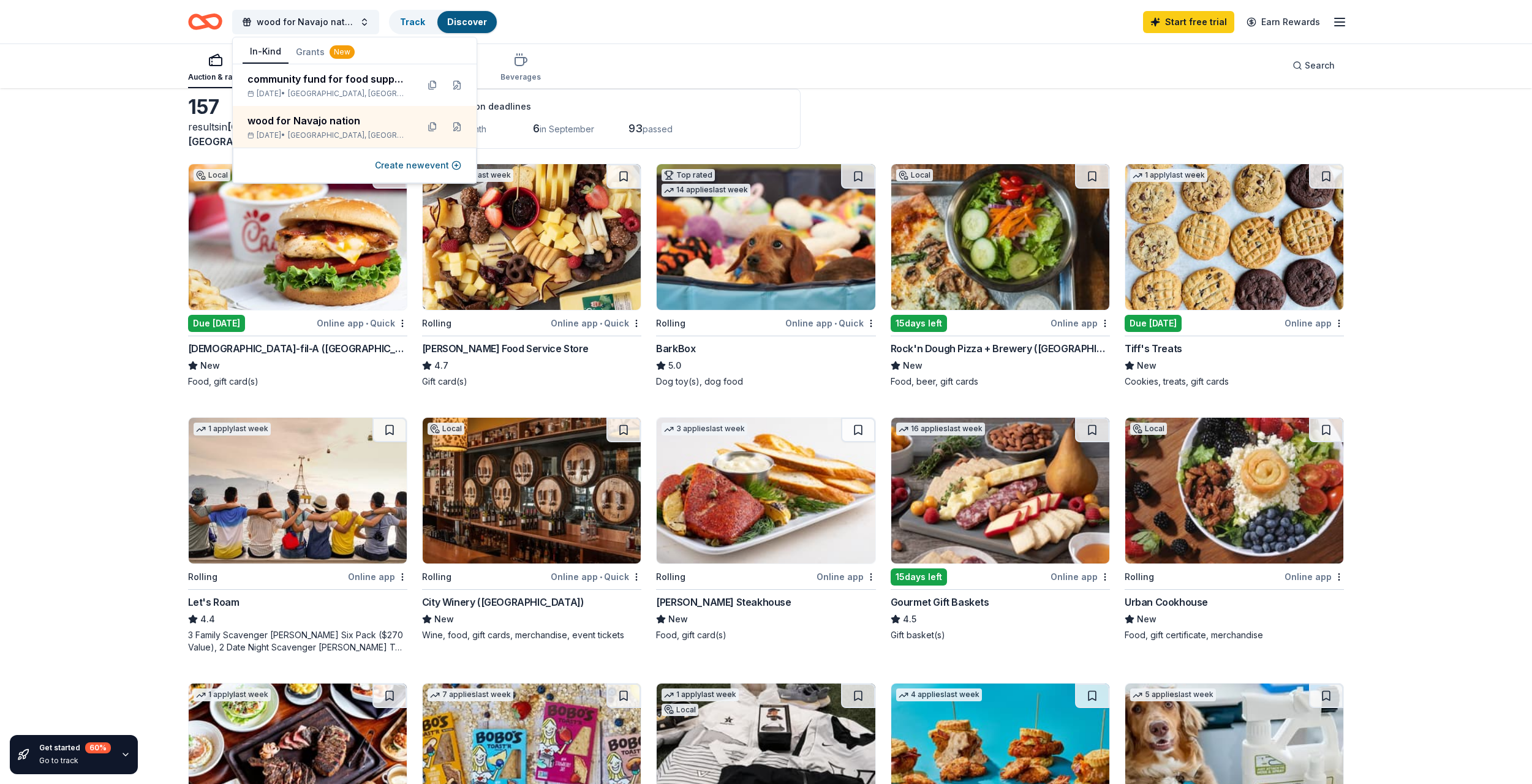
scroll to position [61, 0]
click at [888, 69] on div "Auction & raffle Meals Snacks Desserts Alcohol Beverages Search" at bounding box center [766, 65] width 1156 height 45
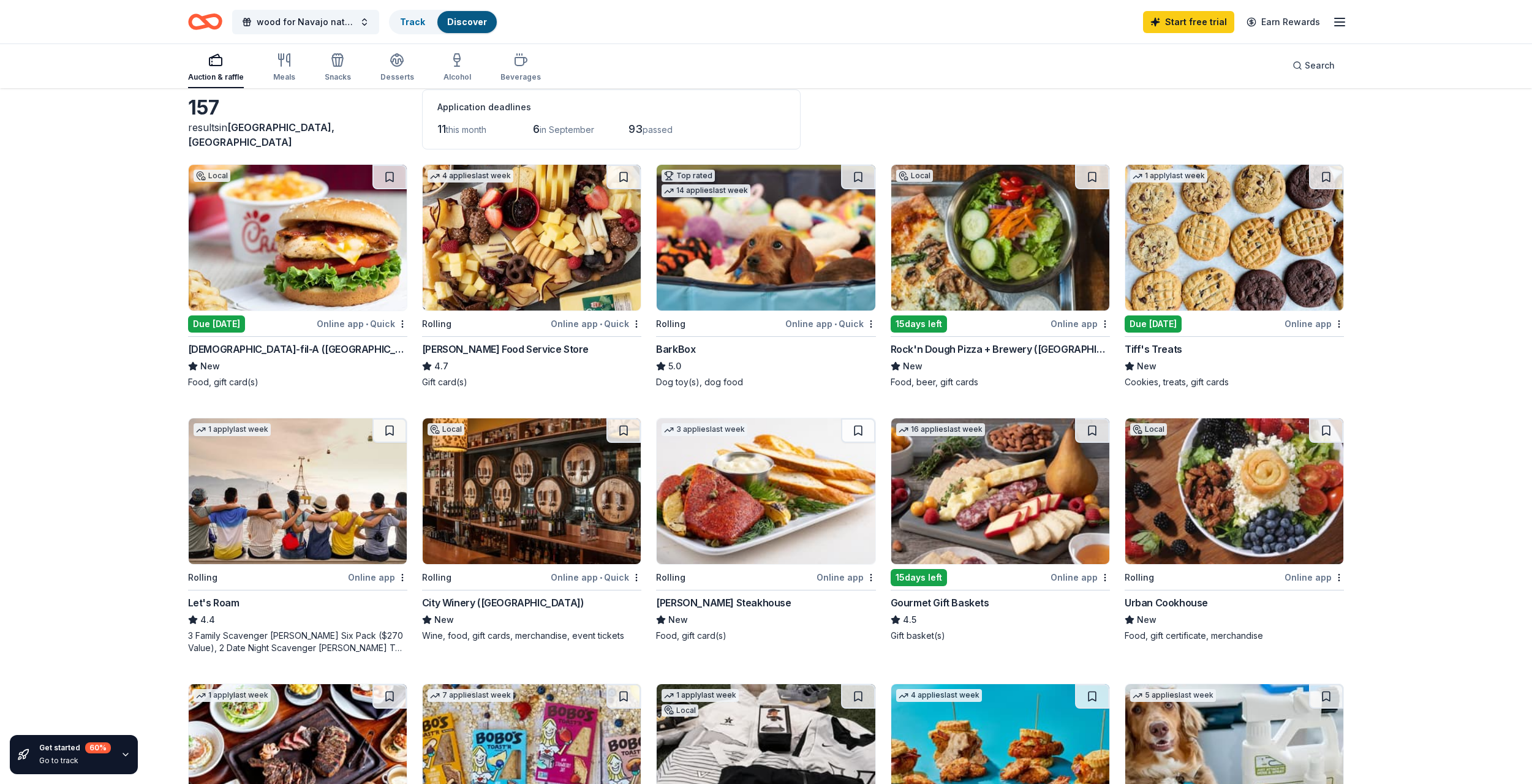
click at [1338, 26] on line "button" at bounding box center [1339, 26] width 10 height 0
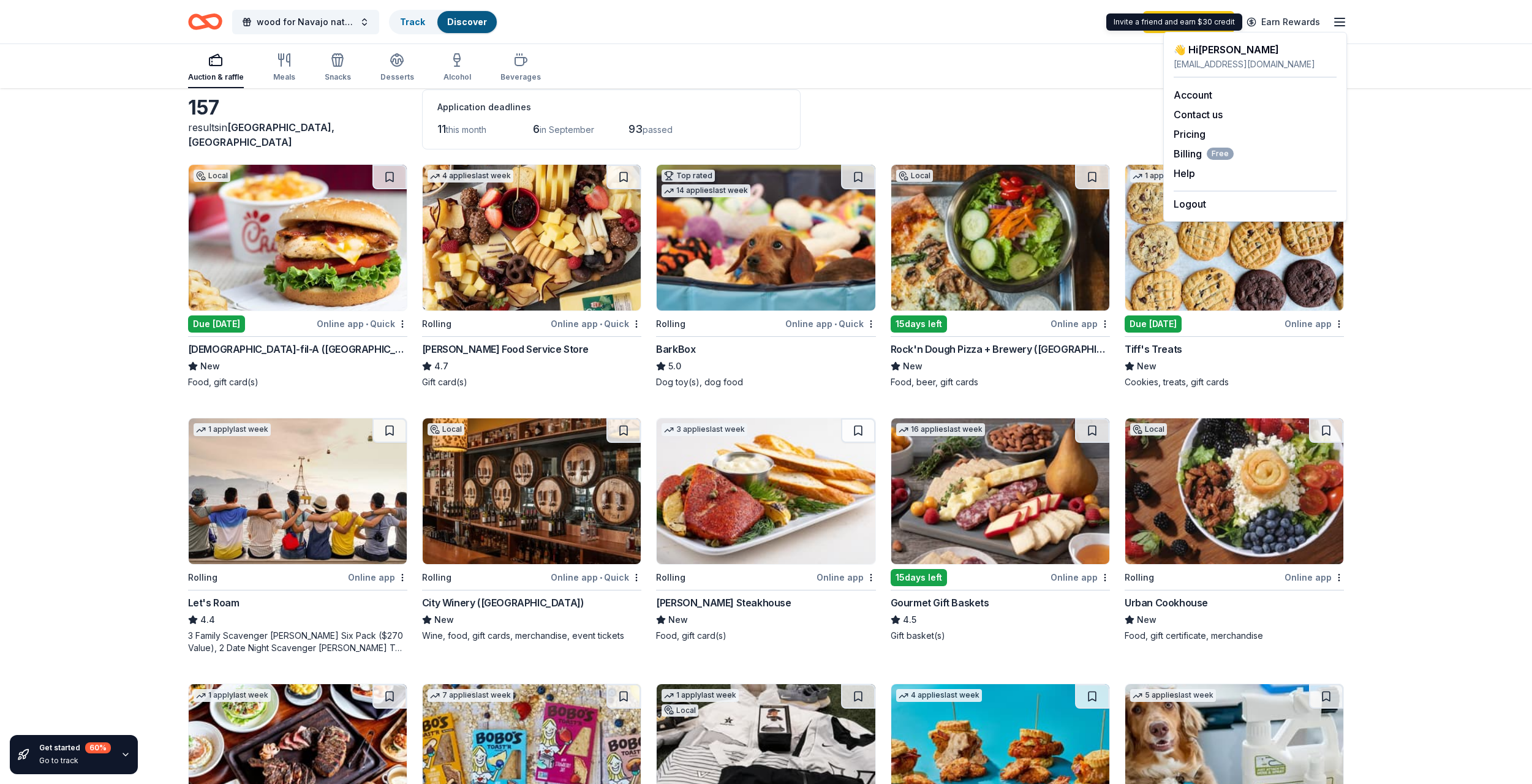
click at [865, 49] on div "Auction & raffle Meals Snacks Desserts Alcohol Beverages Search" at bounding box center [766, 65] width 1156 height 45
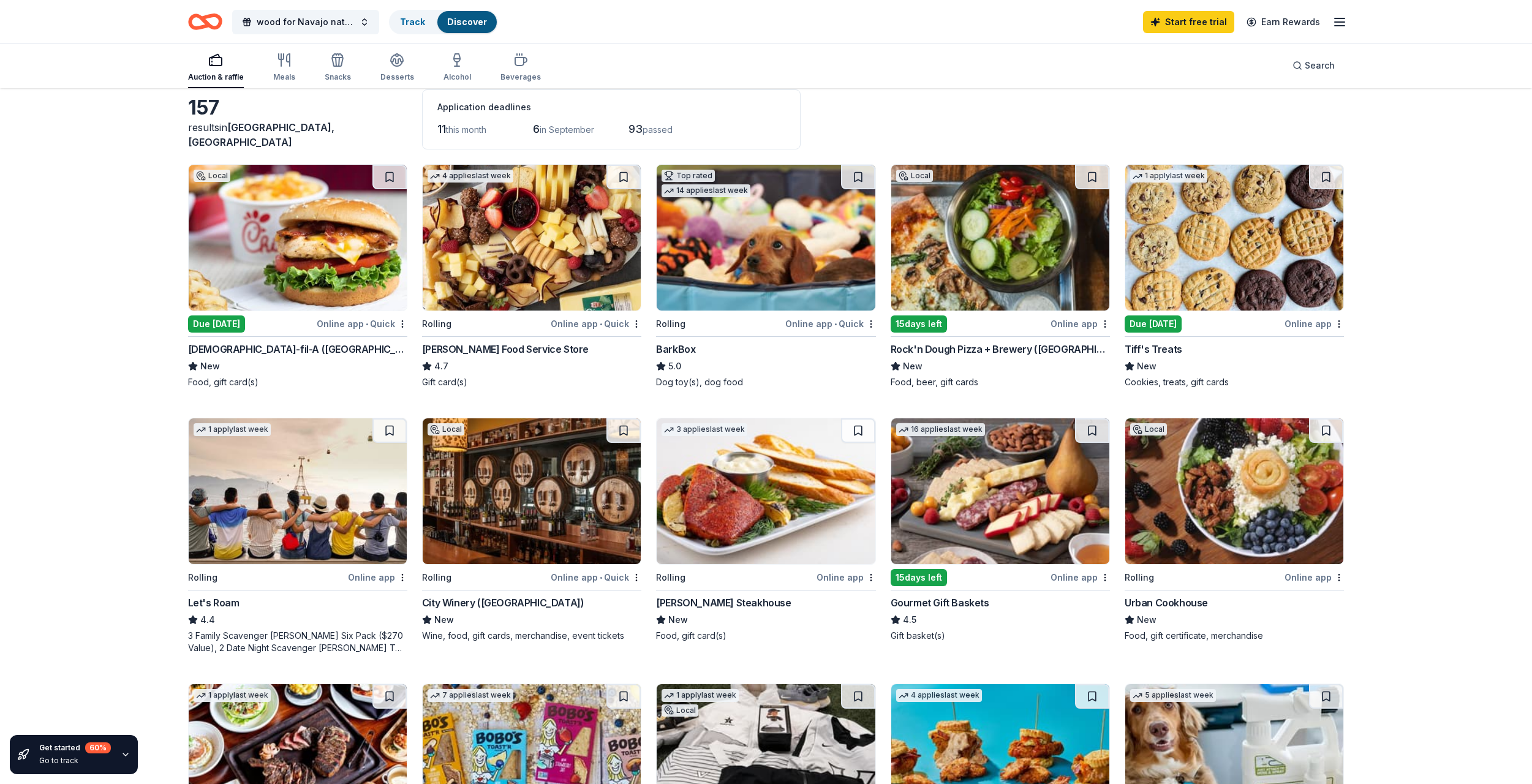
click at [202, 23] on icon "Home" at bounding box center [205, 22] width 35 height 29
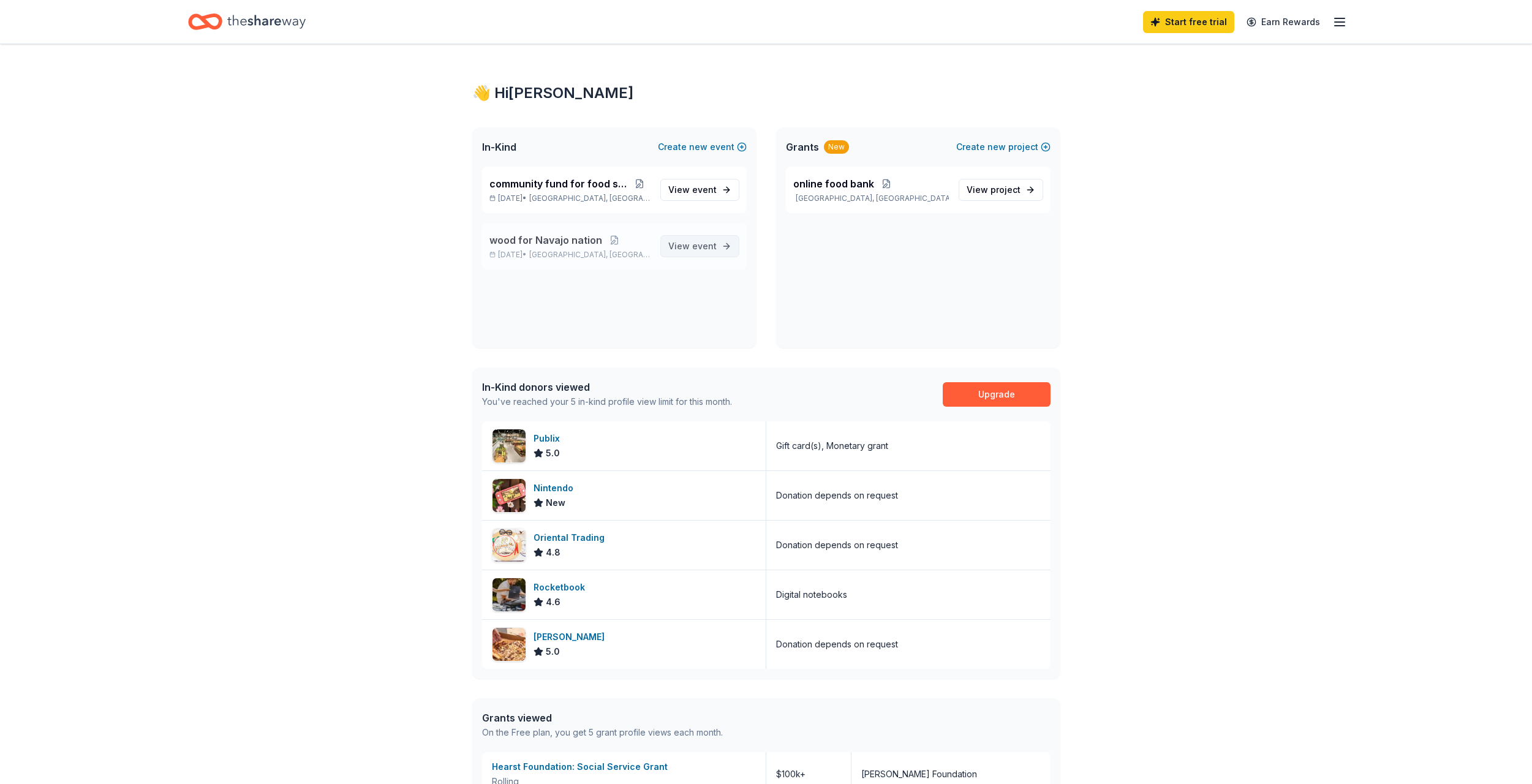
click at [667, 246] on link "View event" at bounding box center [700, 246] width 79 height 22
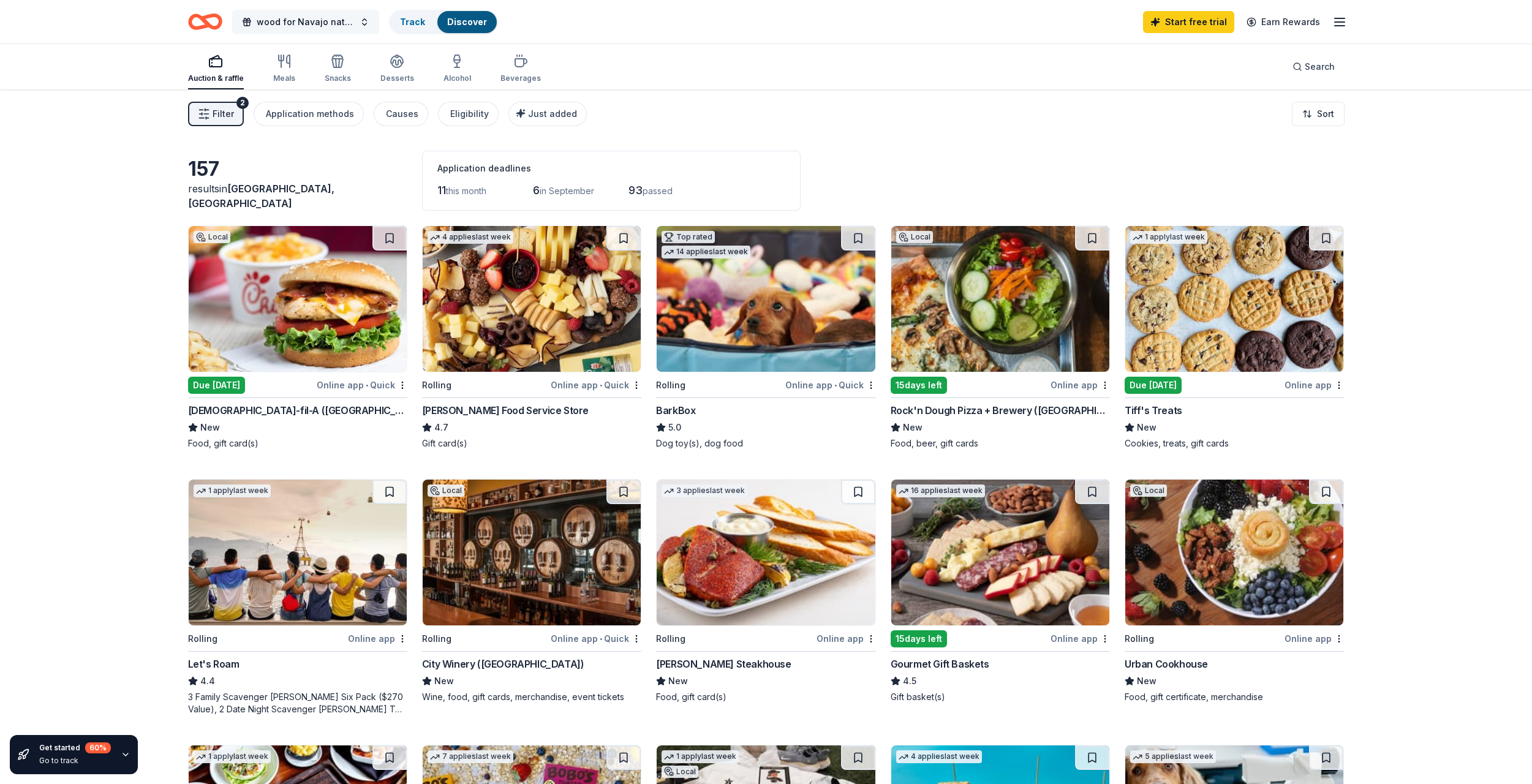
click at [266, 27] on span "wood for Navajo nation" at bounding box center [305, 22] width 98 height 15
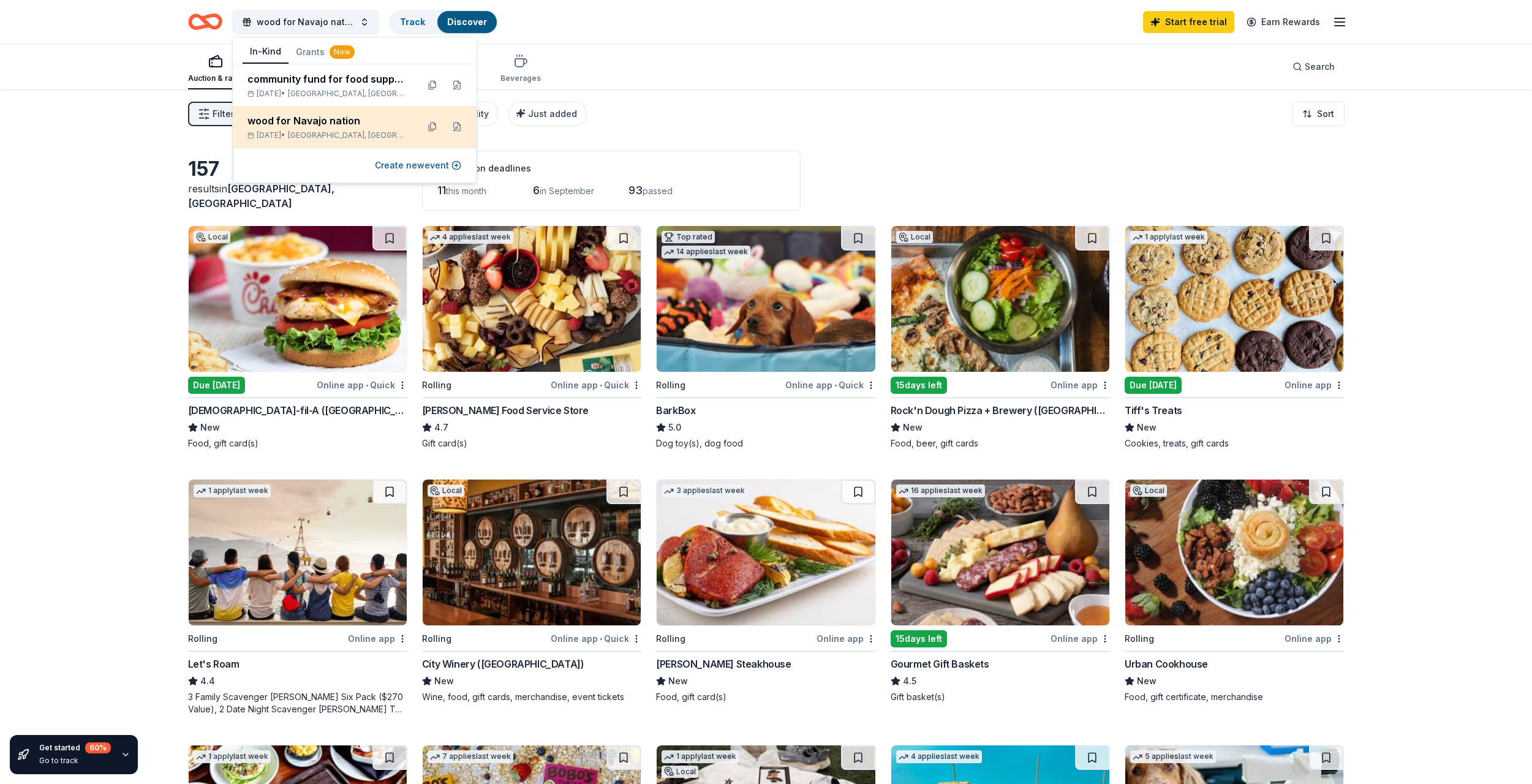
click at [359, 128] on div "wood for Navajo nation Sep 13, 2025 • Nashville, TN" at bounding box center [328, 127] width 160 height 27
click at [341, 91] on span "Clinton, TN" at bounding box center [348, 94] width 120 height 10
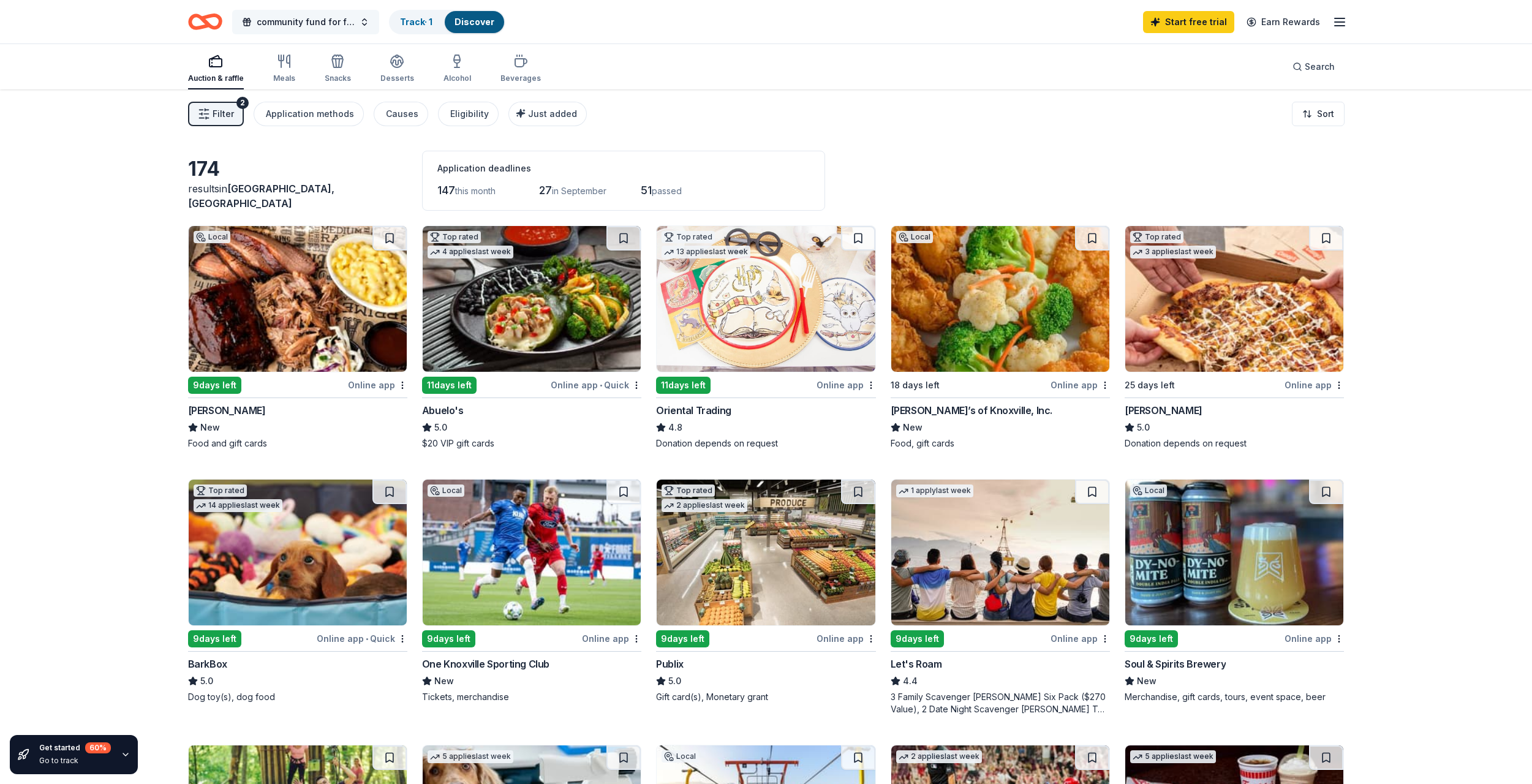
click at [312, 28] on span "community fund for food support" at bounding box center [305, 22] width 98 height 15
click at [317, 42] on button "Grants New" at bounding box center [325, 52] width 73 height 23
click at [308, 85] on div "online food bank" at bounding box center [340, 79] width 185 height 15
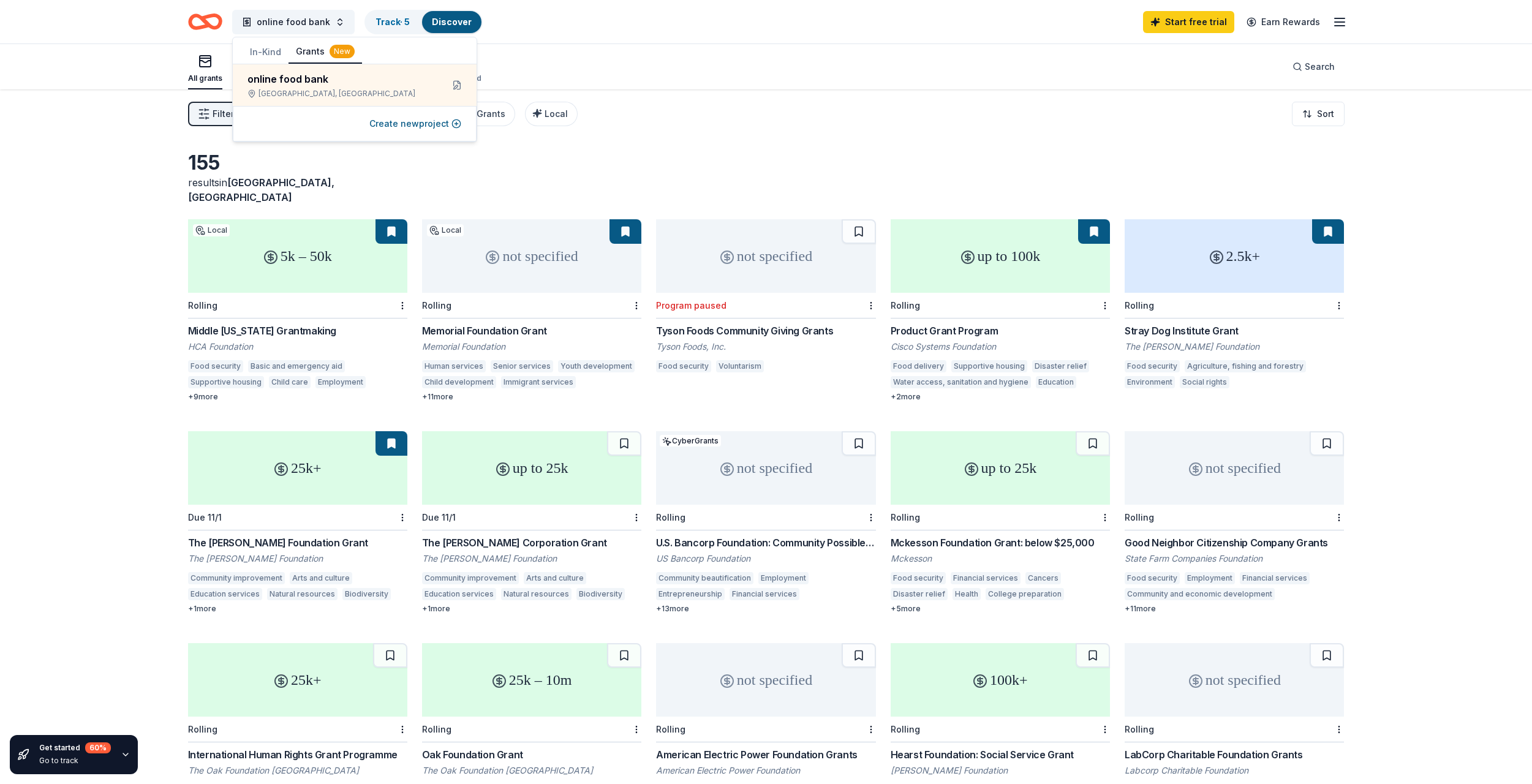
click at [675, 125] on div "Filter 1 Eligibility General operations CyberGrants Local Sort" at bounding box center [766, 113] width 1254 height 49
click at [1339, 30] on div "Start free trial Earn Rewards" at bounding box center [1244, 22] width 204 height 29
click at [1339, 19] on line "button" at bounding box center [1339, 19] width 10 height 0
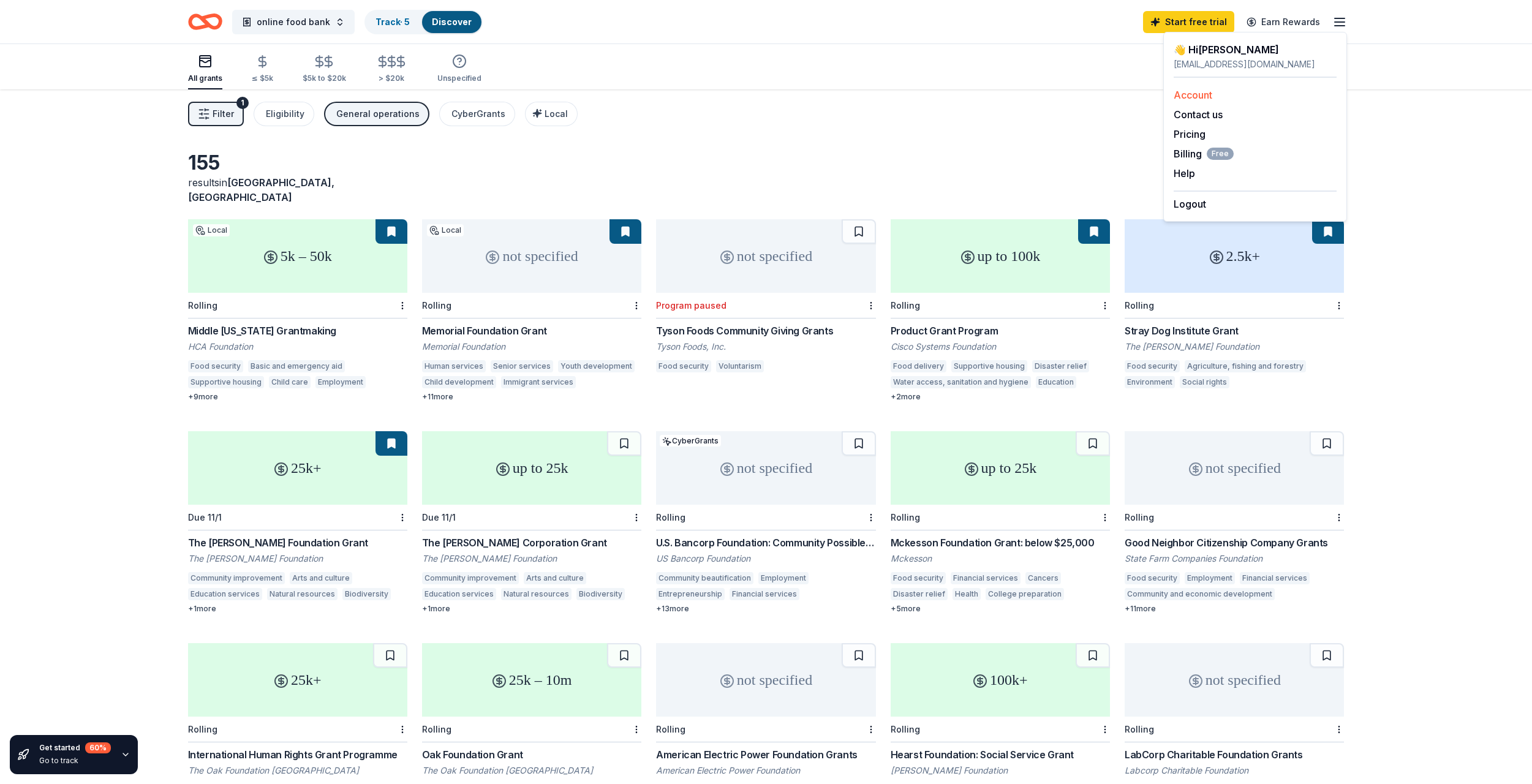
click at [1190, 94] on link "Account" at bounding box center [1193, 95] width 39 height 12
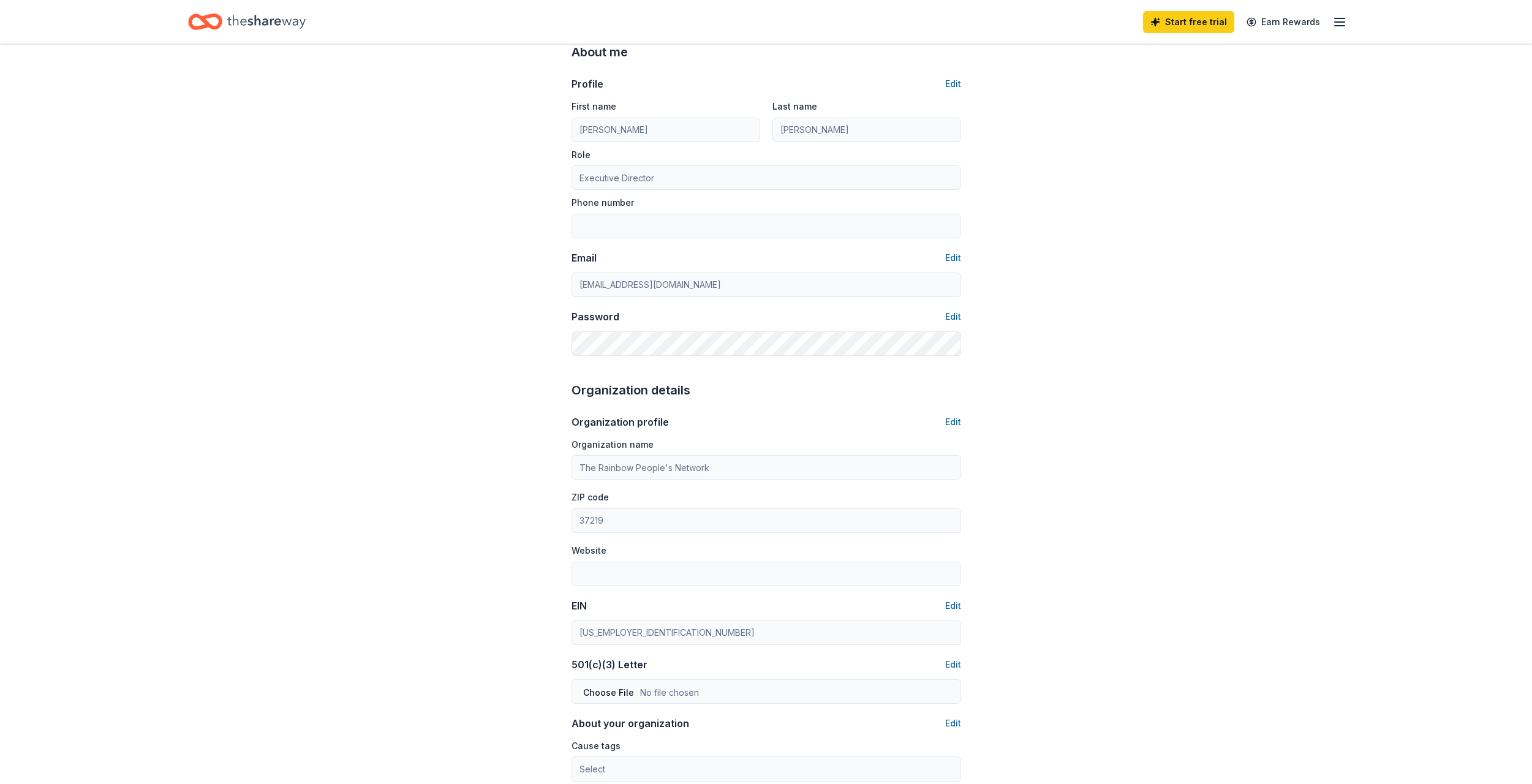
scroll to position [61, 0]
click at [1343, 21] on icon "button" at bounding box center [1339, 22] width 15 height 15
click at [1128, 131] on div "Account About me Profile Edit First name Misty Last name Lowe Role Executive Di…" at bounding box center [766, 529] width 1532 height 1093
click at [286, 28] on icon "Home" at bounding box center [266, 22] width 78 height 25
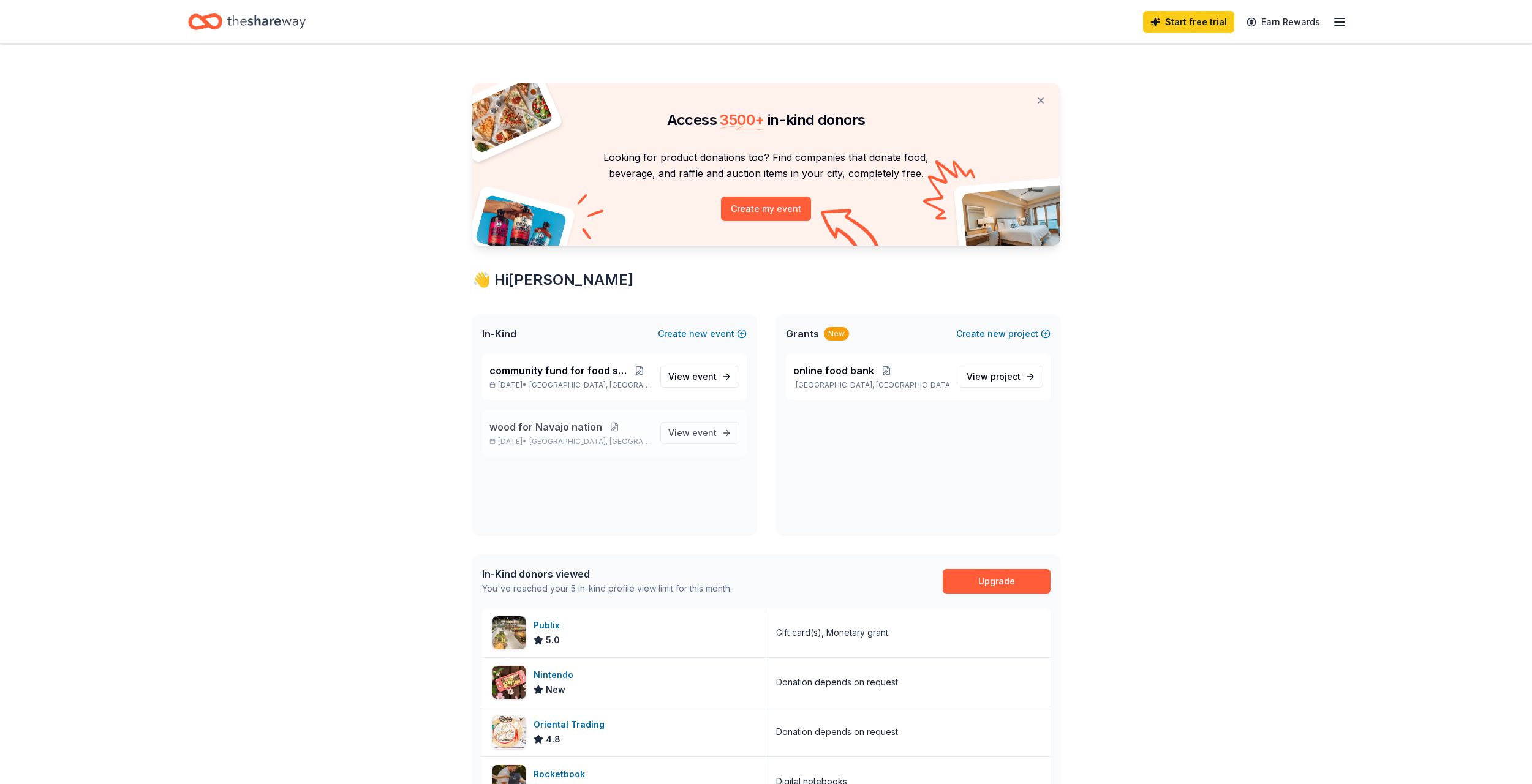
click at [610, 425] on button at bounding box center [615, 427] width 25 height 10
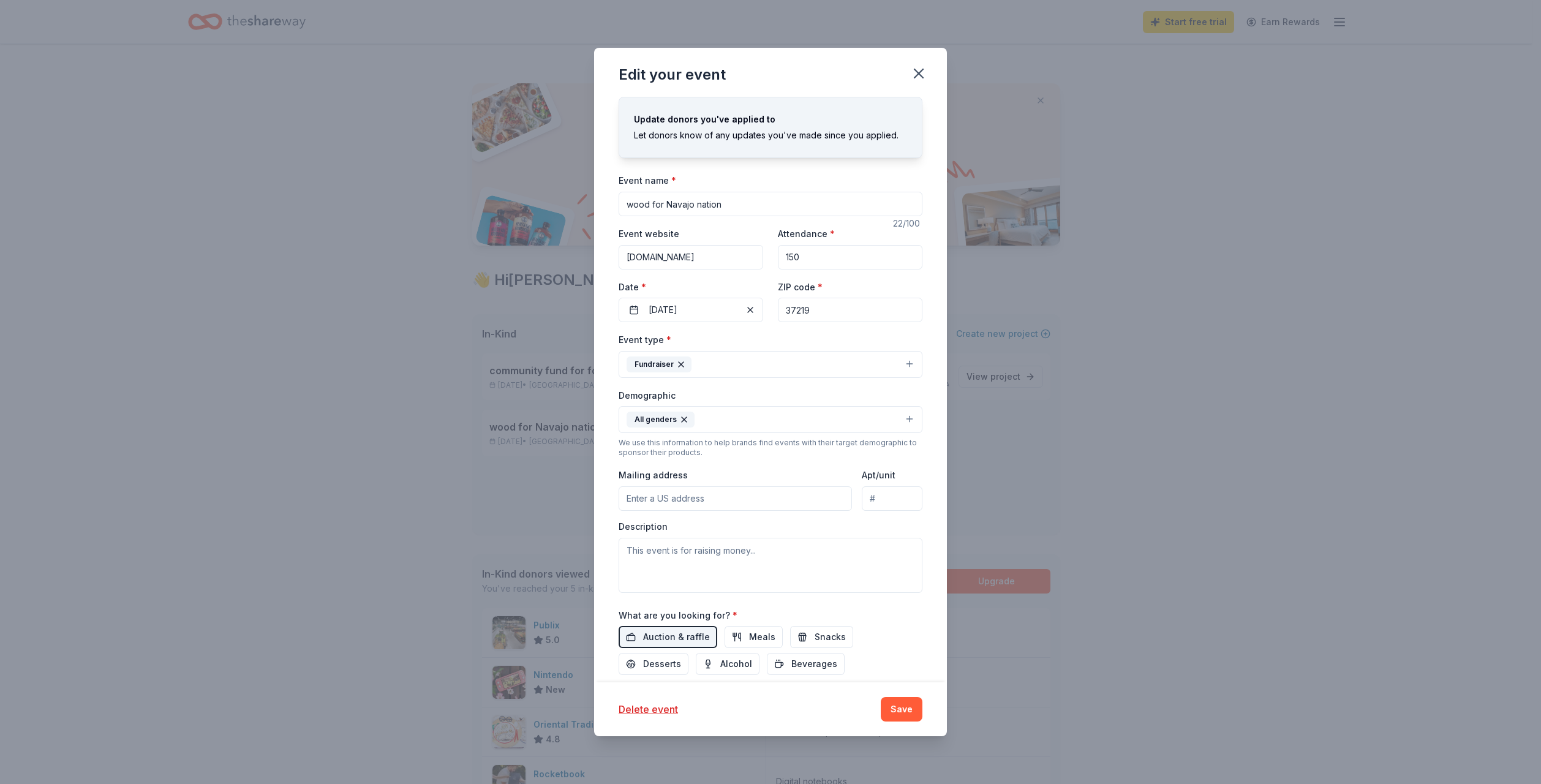
click at [849, 305] on input "37219" at bounding box center [850, 310] width 144 height 25
click at [760, 332] on div "Event type * Fundraiser" at bounding box center [770, 355] width 304 height 46
click at [898, 365] on button "Fundraiser" at bounding box center [770, 365] width 304 height 27
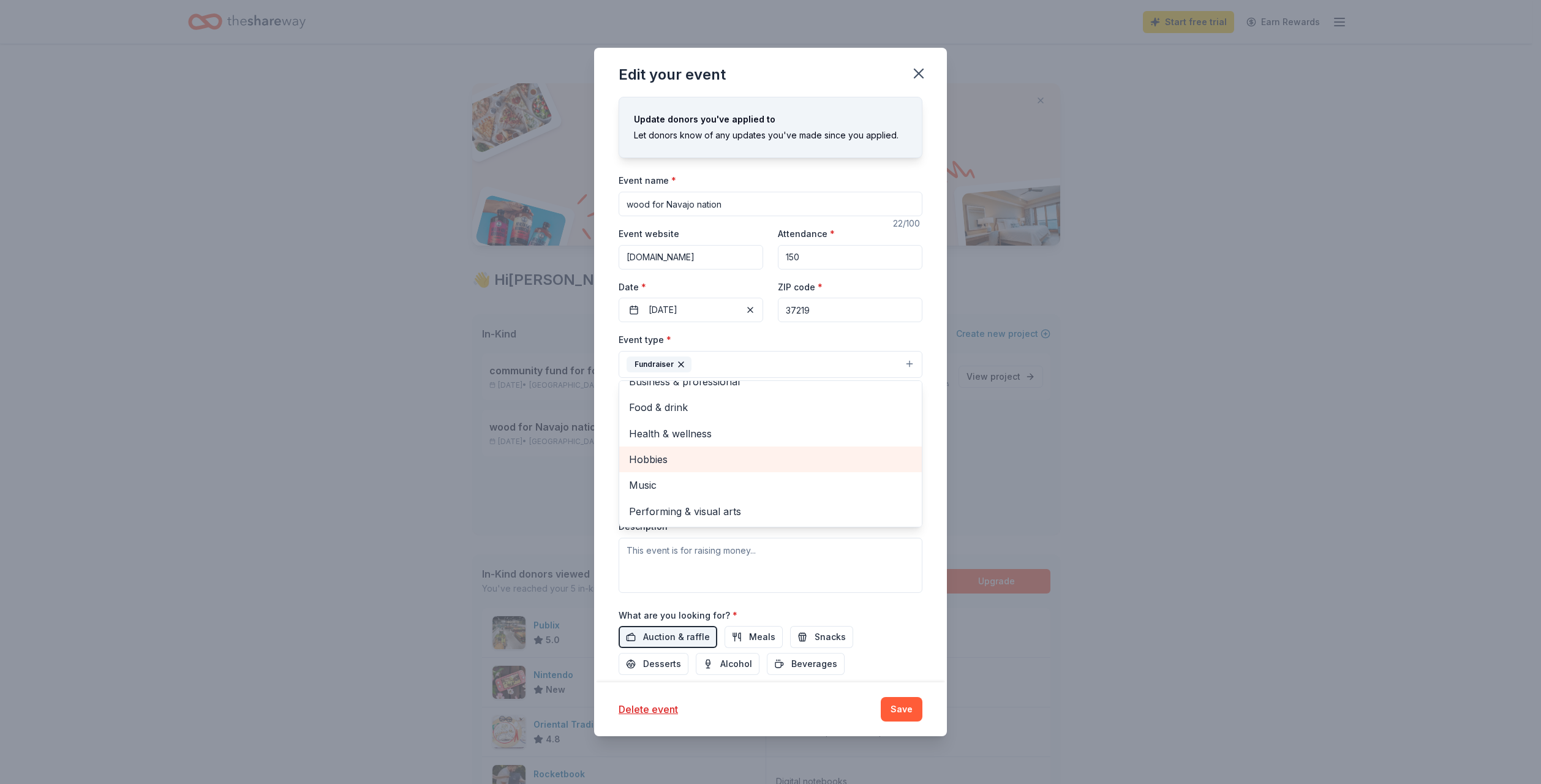
click at [810, 469] on div "Hobbies" at bounding box center [770, 460] width 302 height 26
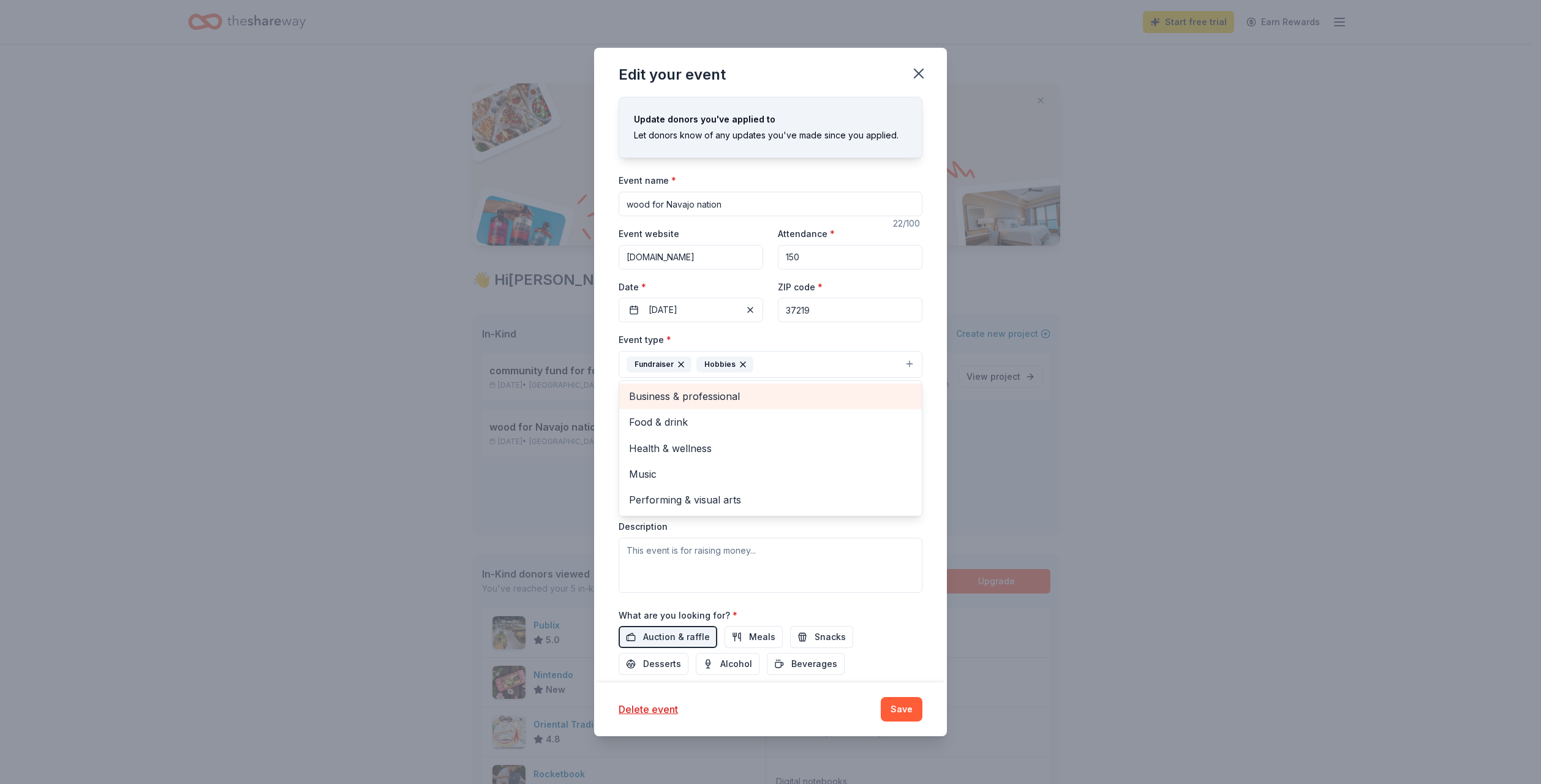
click at [812, 407] on div "Business & professional" at bounding box center [770, 396] width 302 height 26
click at [812, 407] on div "Food & drink" at bounding box center [770, 396] width 302 height 26
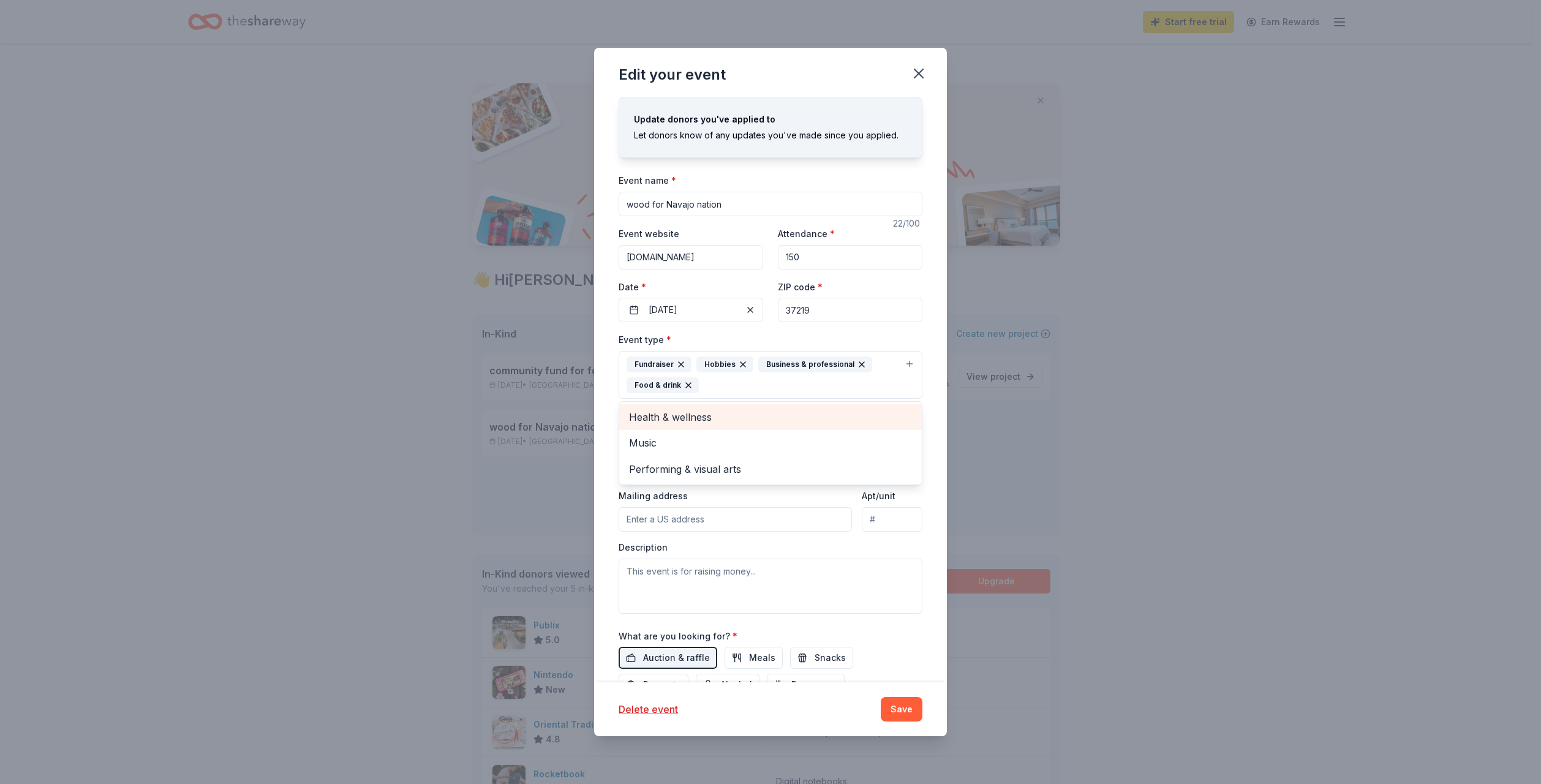
click at [807, 428] on div "Health & wellness" at bounding box center [770, 417] width 302 height 26
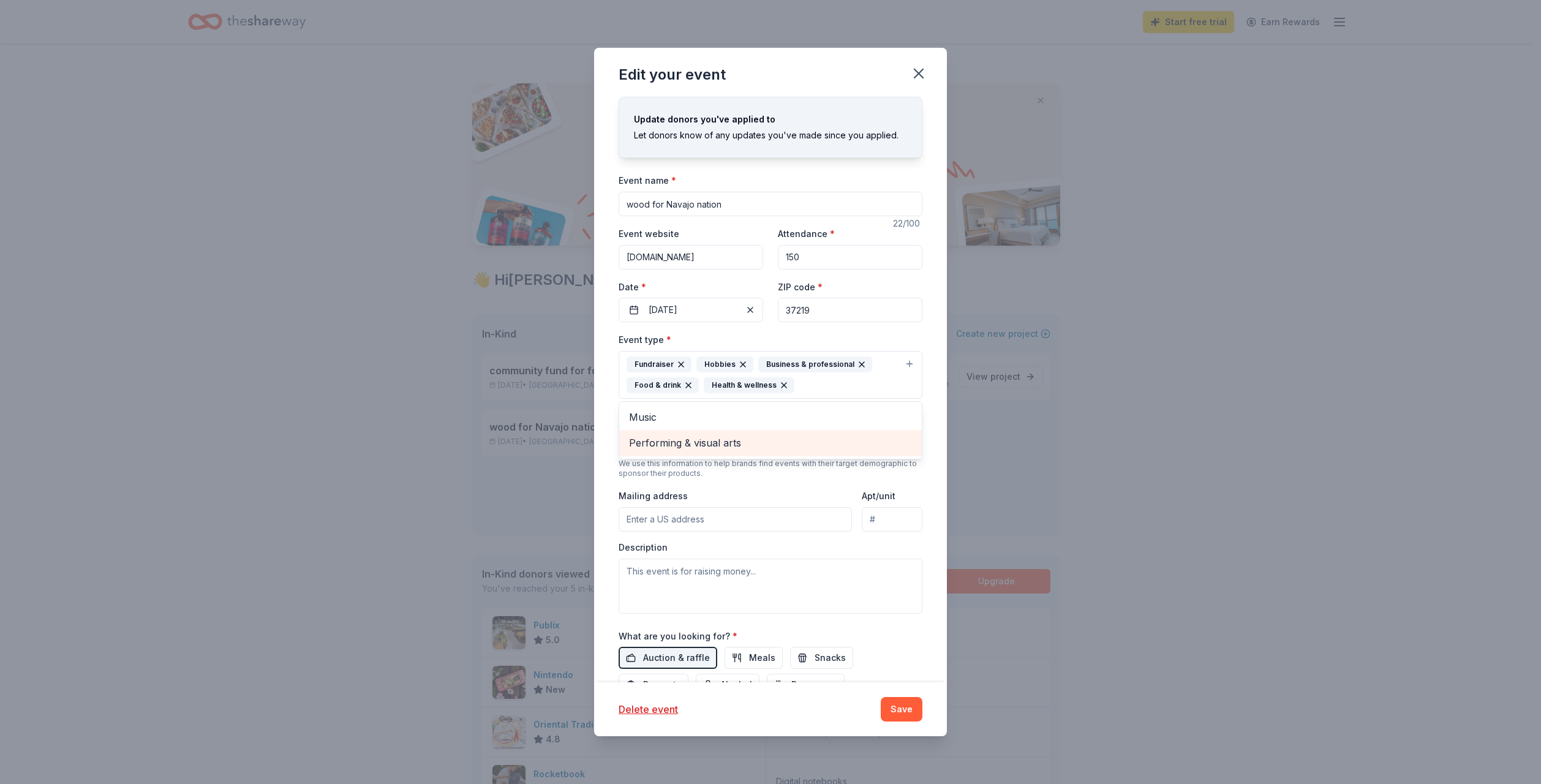
click at [799, 446] on span "Performing & visual arts" at bounding box center [770, 443] width 283 height 16
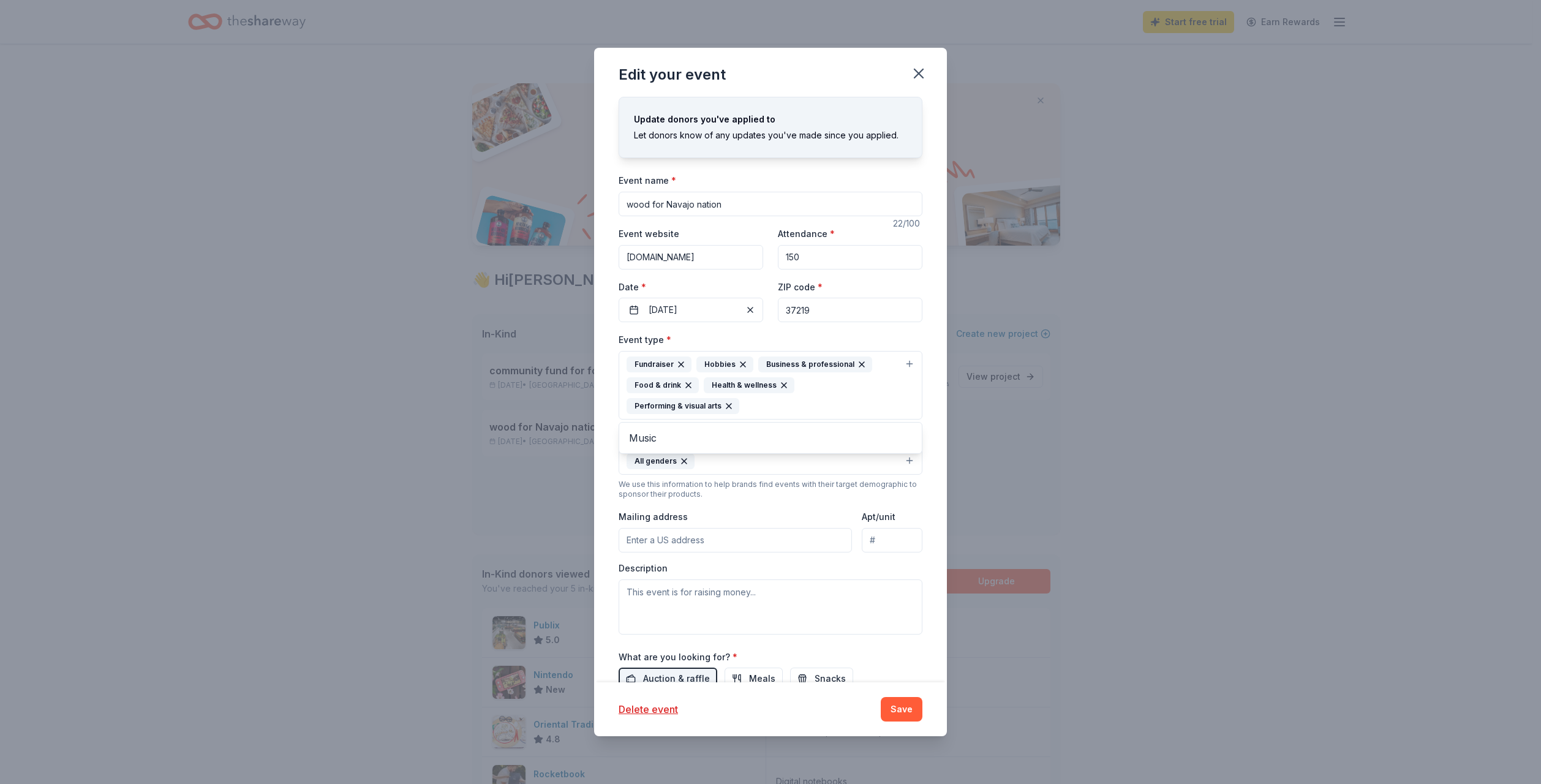
click at [930, 416] on div "Update donors you've applied to Let donors know of any updates you've made sinc…" at bounding box center [770, 389] width 353 height 585
click at [846, 405] on div "Fundraiser Hobbies Business & professional Food & drink Health & wellness Perfo…" at bounding box center [763, 385] width 273 height 57
click at [834, 435] on span "Music" at bounding box center [770, 438] width 283 height 16
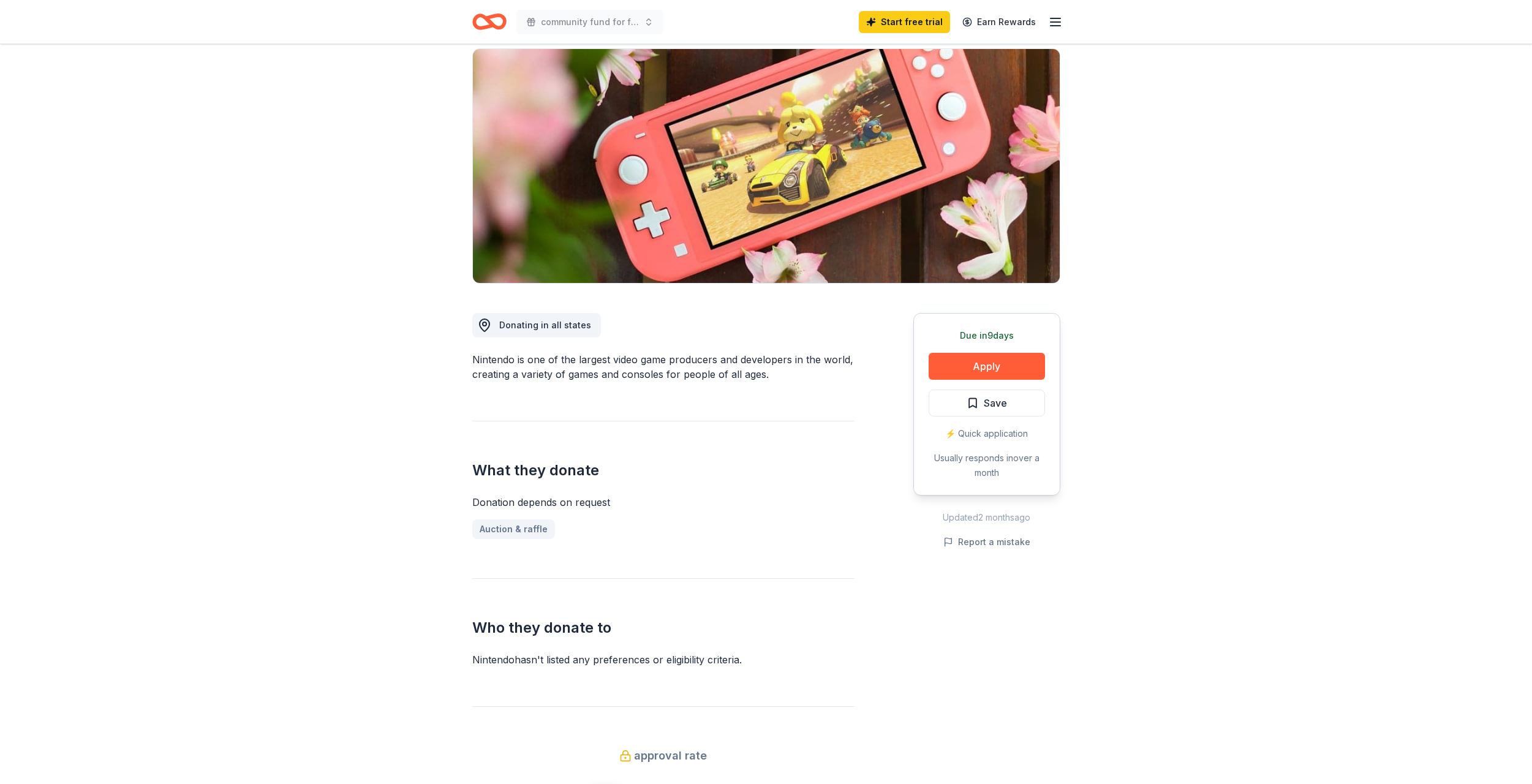
scroll to position [123, 0]
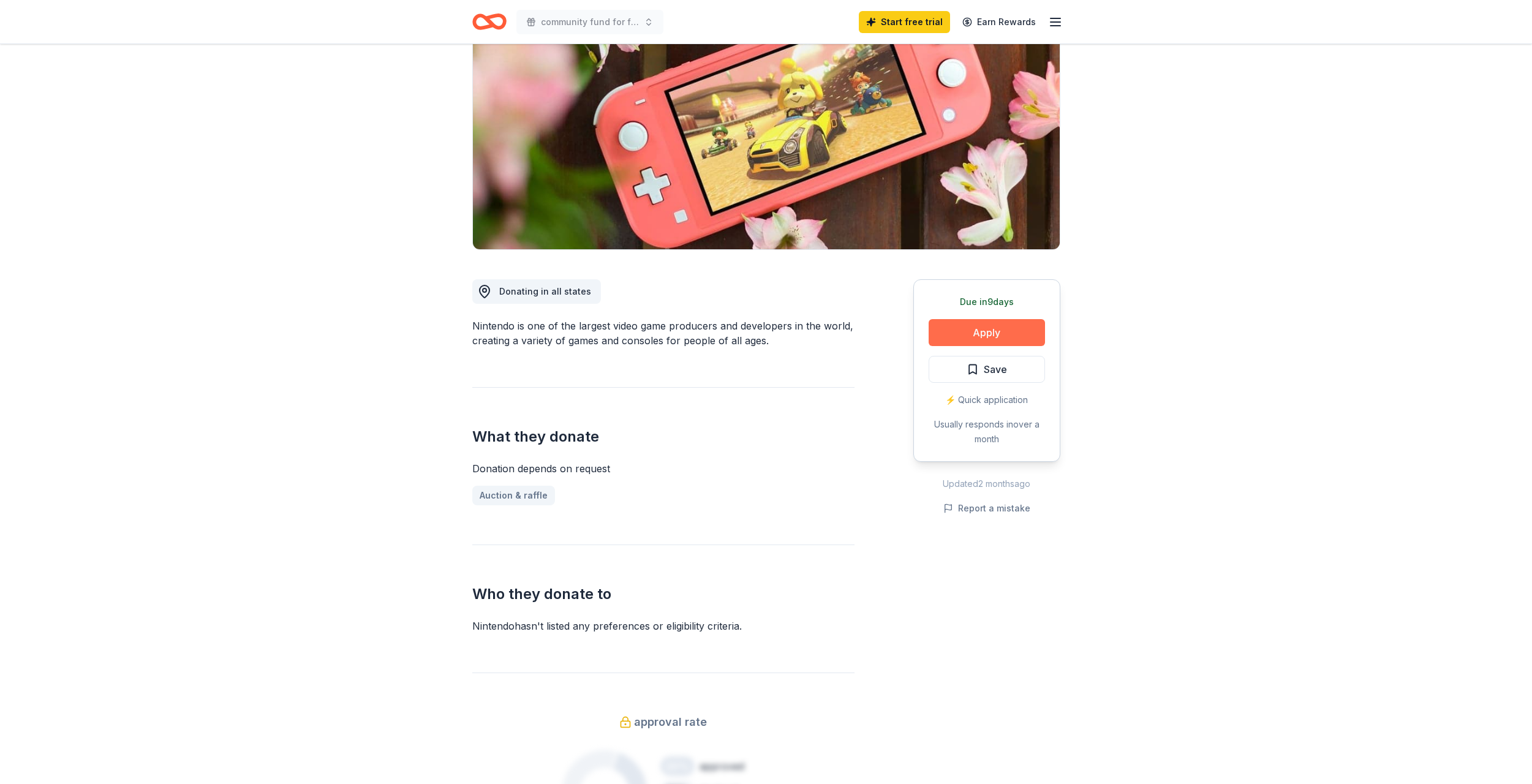
click at [998, 337] on button "Apply" at bounding box center [987, 332] width 117 height 27
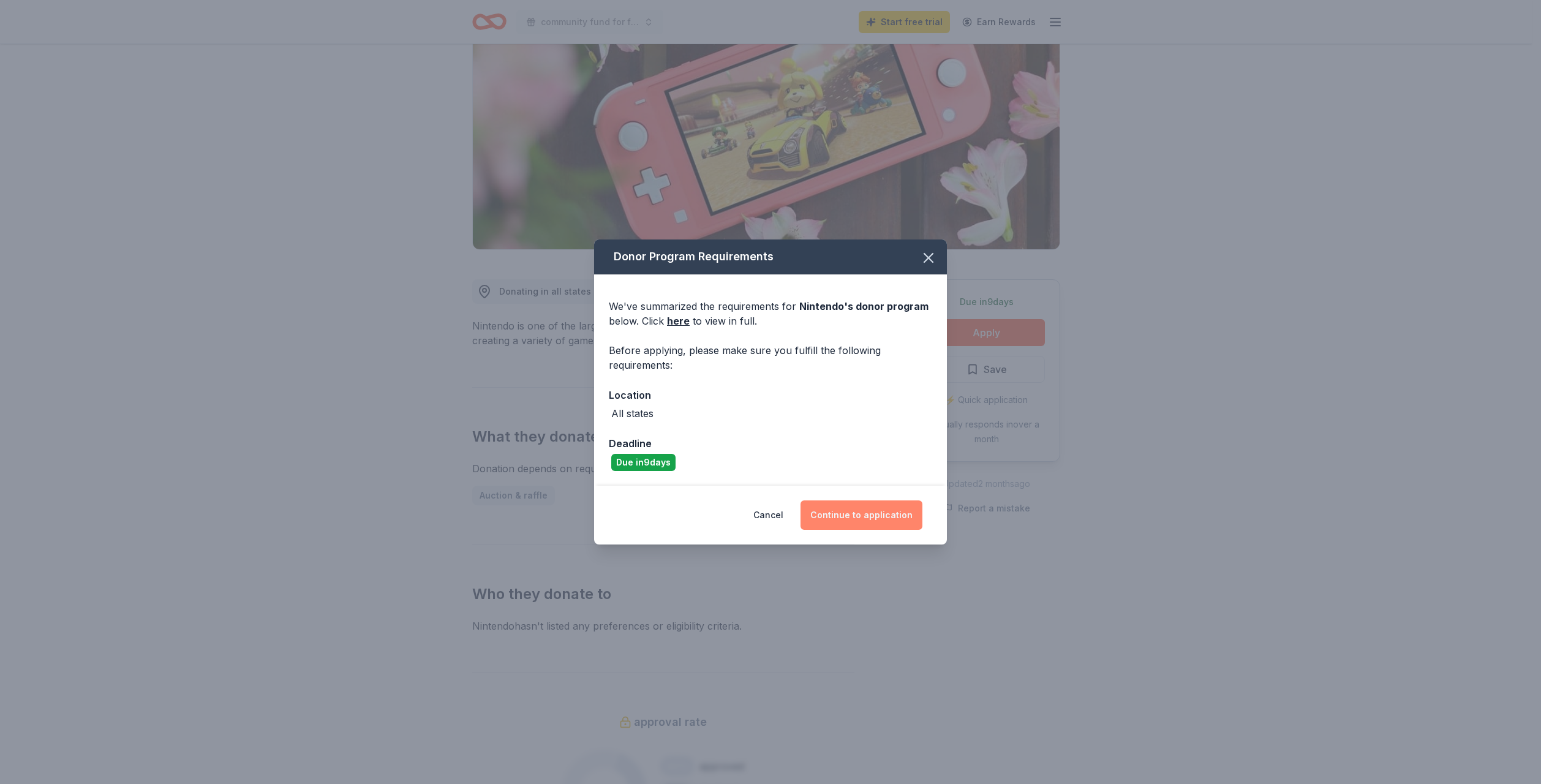
click at [865, 515] on button "Continue to application" at bounding box center [861, 515] width 122 height 30
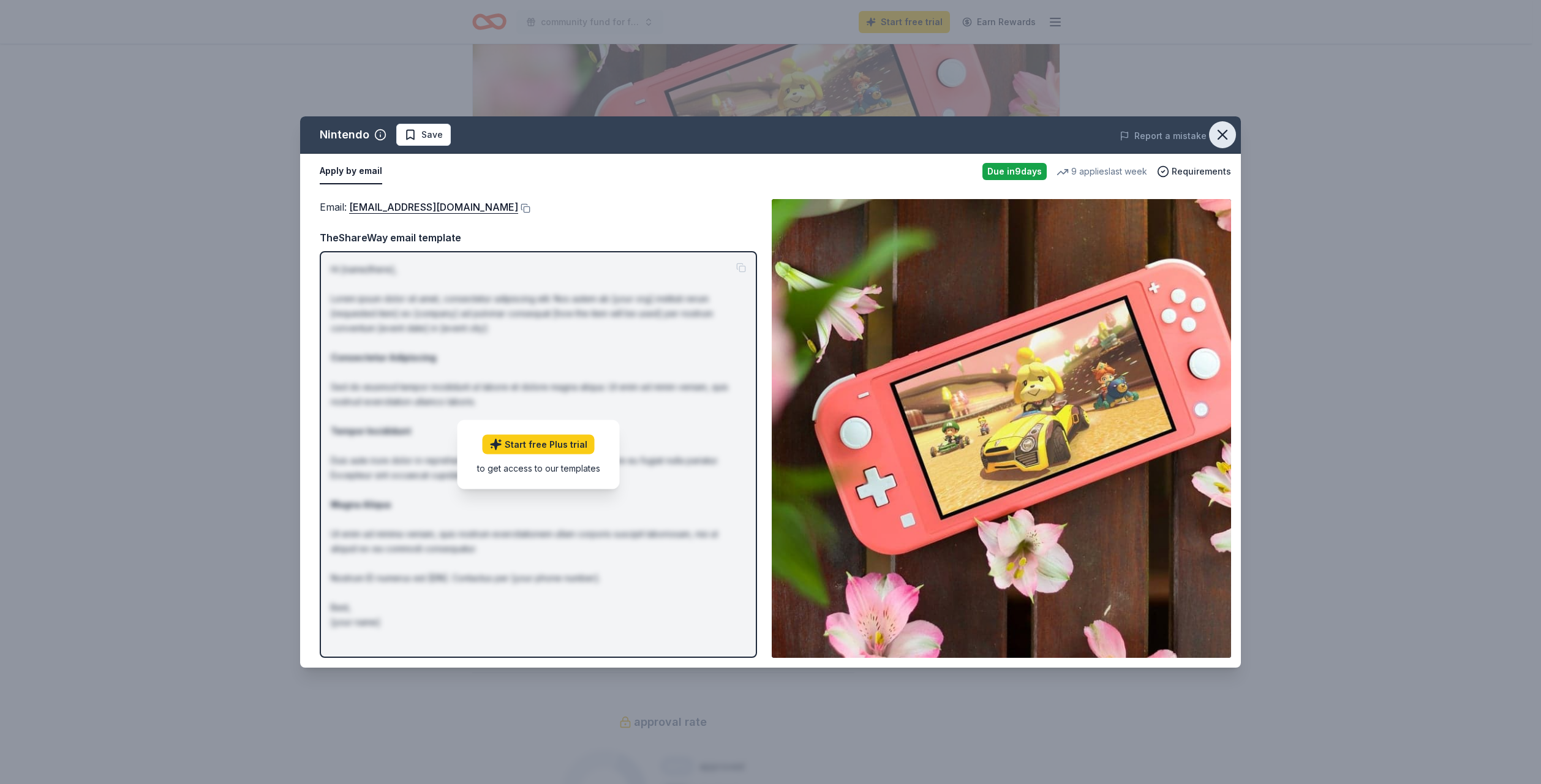
click at [1227, 141] on icon "button" at bounding box center [1223, 134] width 17 height 17
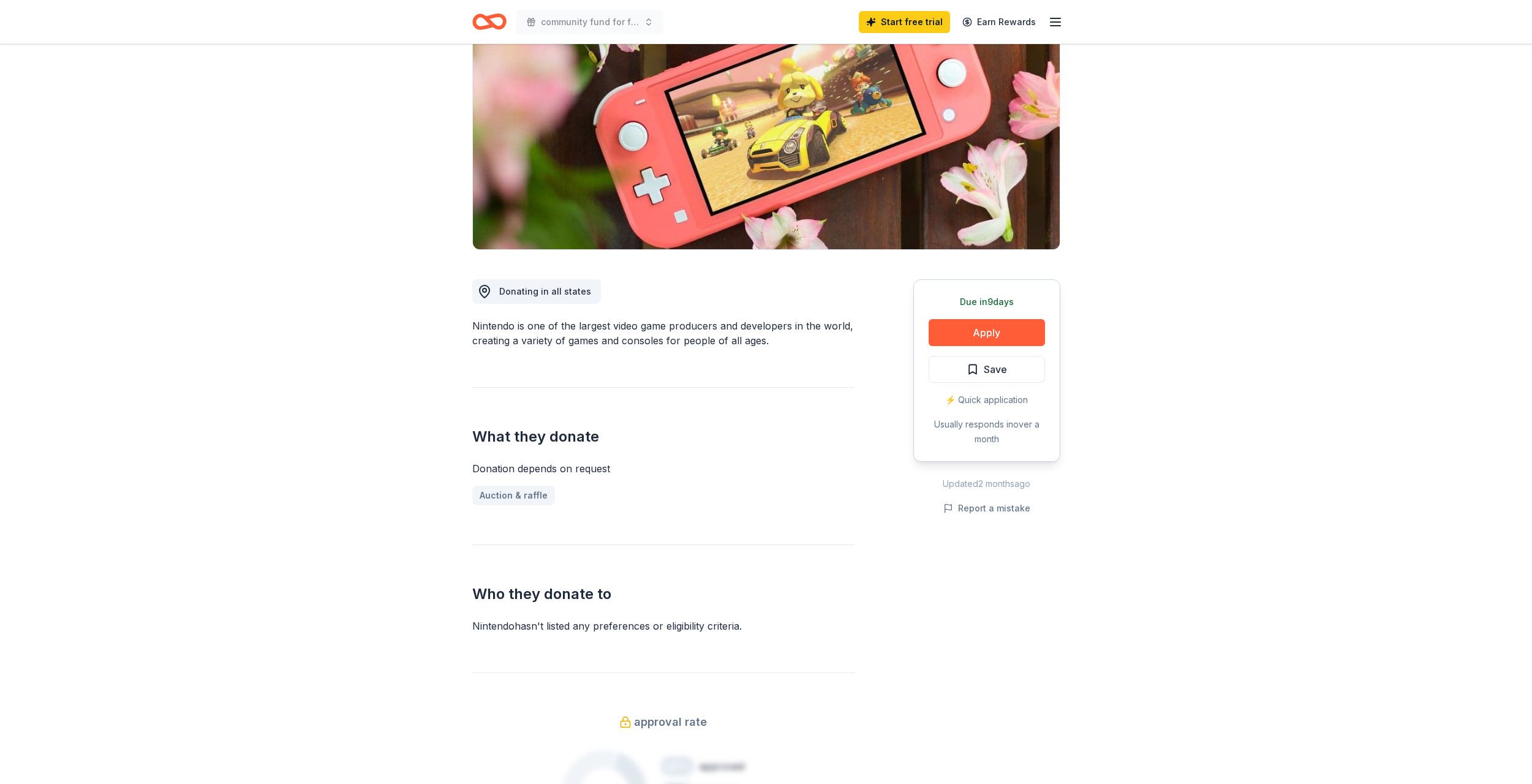
click at [285, 105] on div "Due in 9 days Share Nintendo New 9 applies last week approval rate Share Donati…" at bounding box center [766, 711] width 1532 height 1578
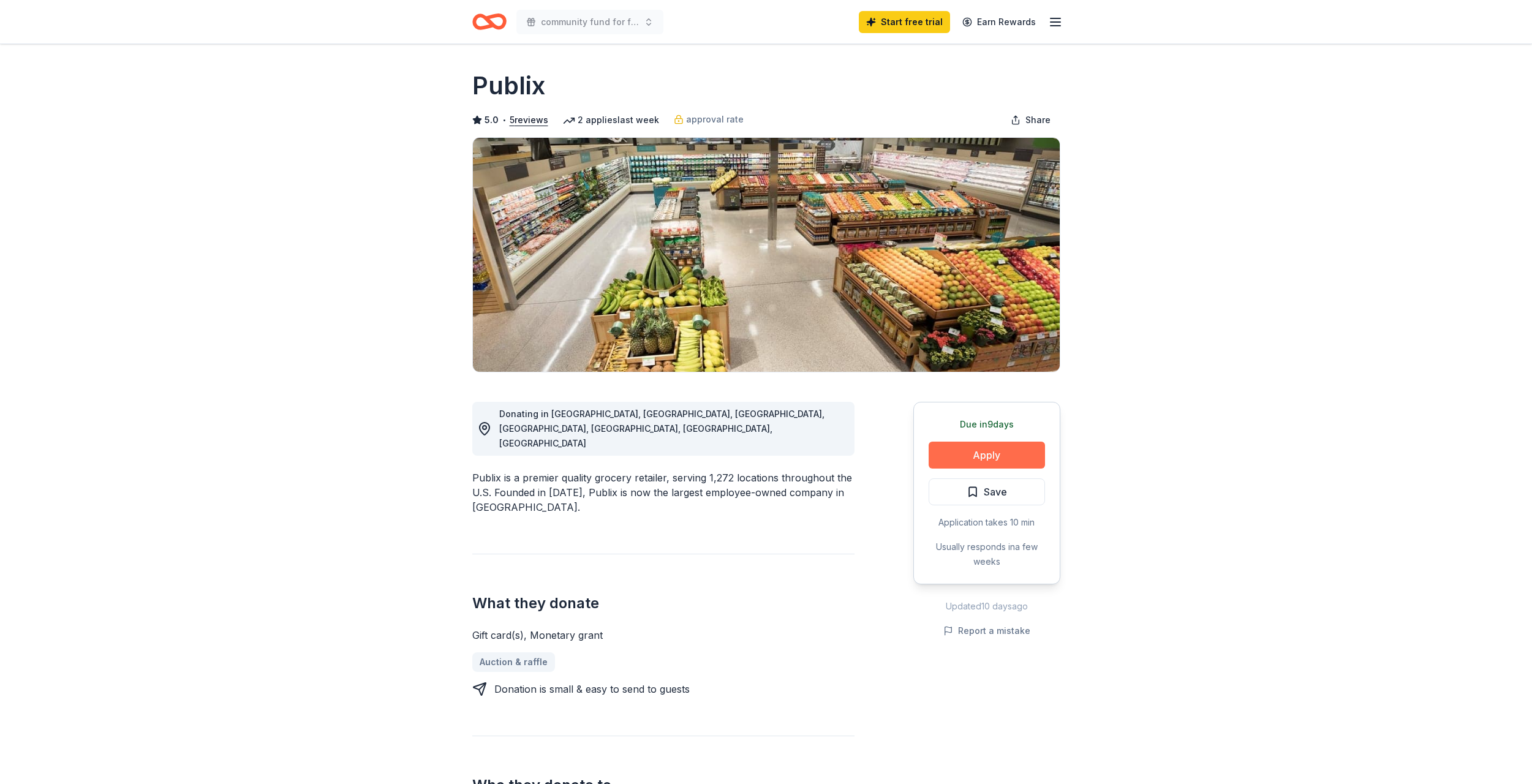
click at [972, 459] on button "Apply" at bounding box center [987, 455] width 117 height 27
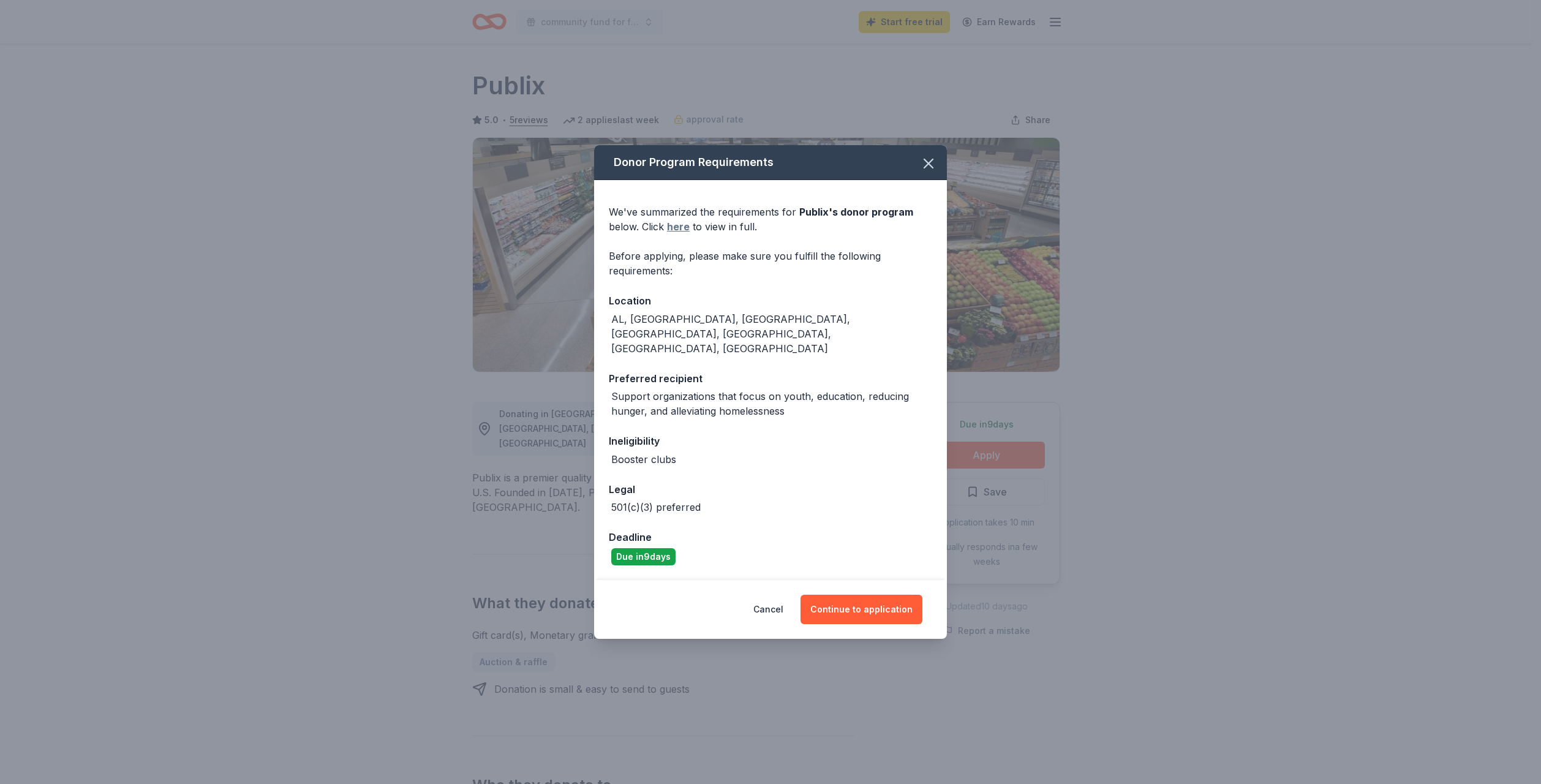
click at [685, 234] on link "here" at bounding box center [678, 226] width 23 height 15
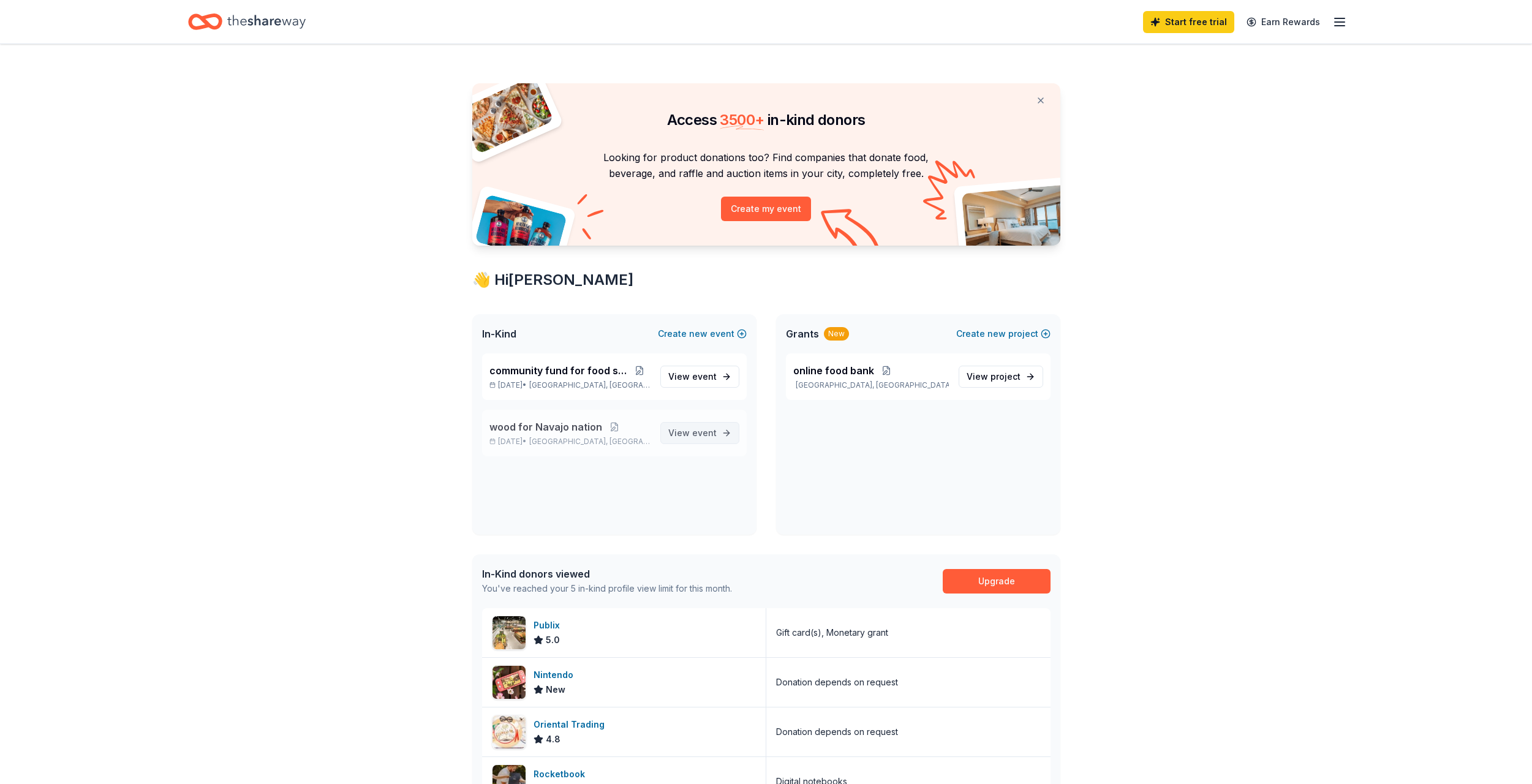
click at [704, 432] on span "event" at bounding box center [705, 432] width 25 height 10
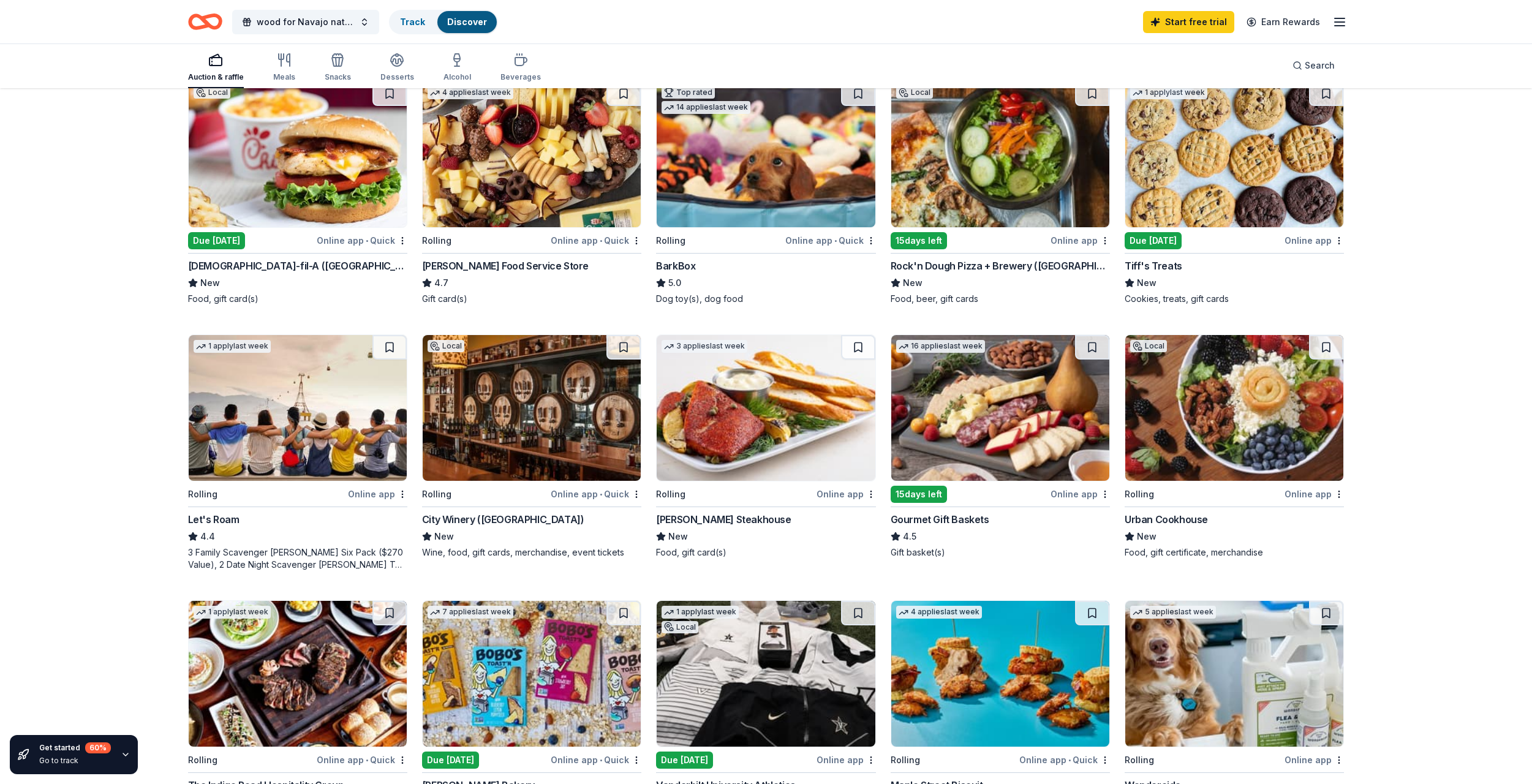
scroll to position [123, 0]
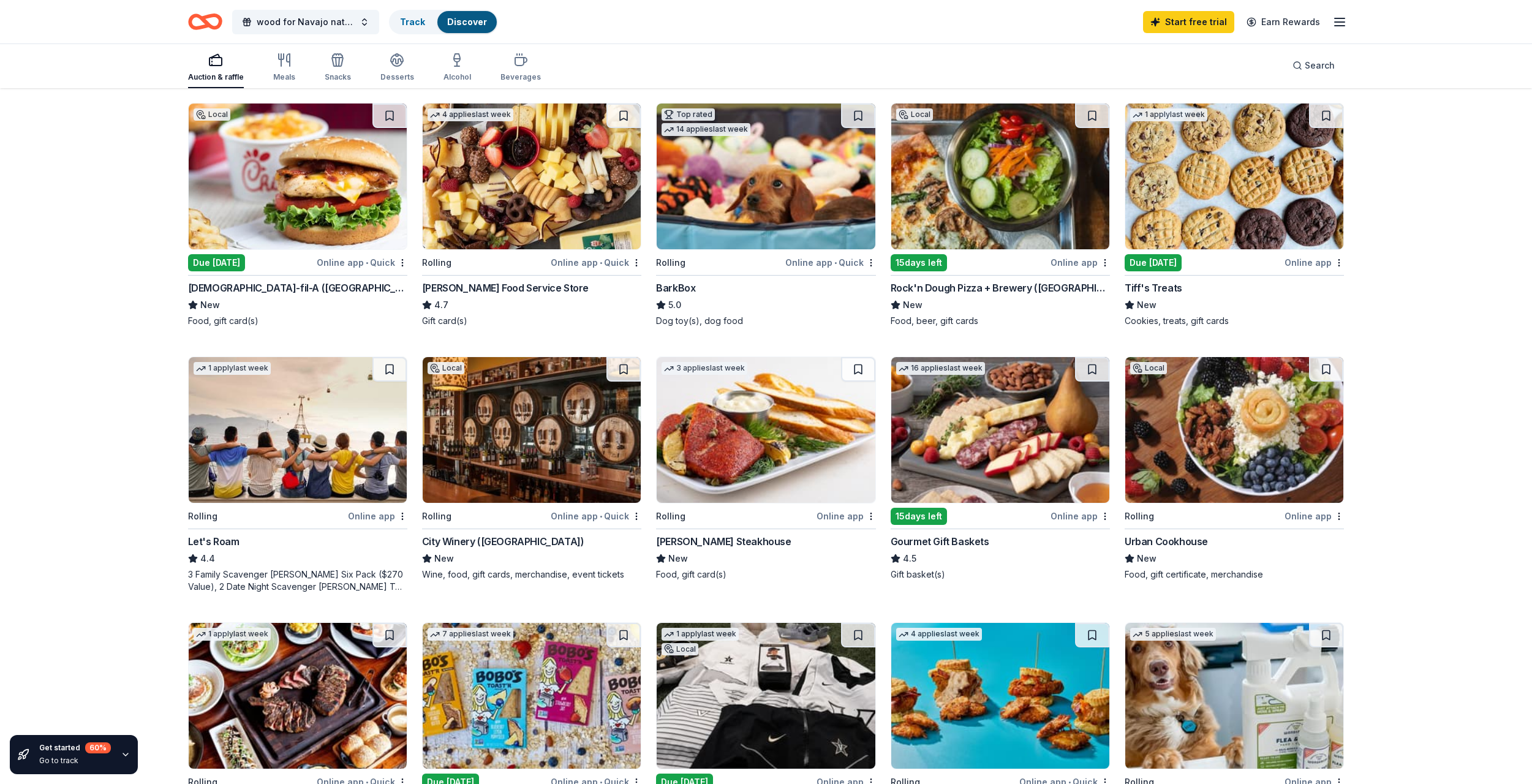
click at [339, 447] on img at bounding box center [297, 430] width 218 height 146
